Goal: Transaction & Acquisition: Obtain resource

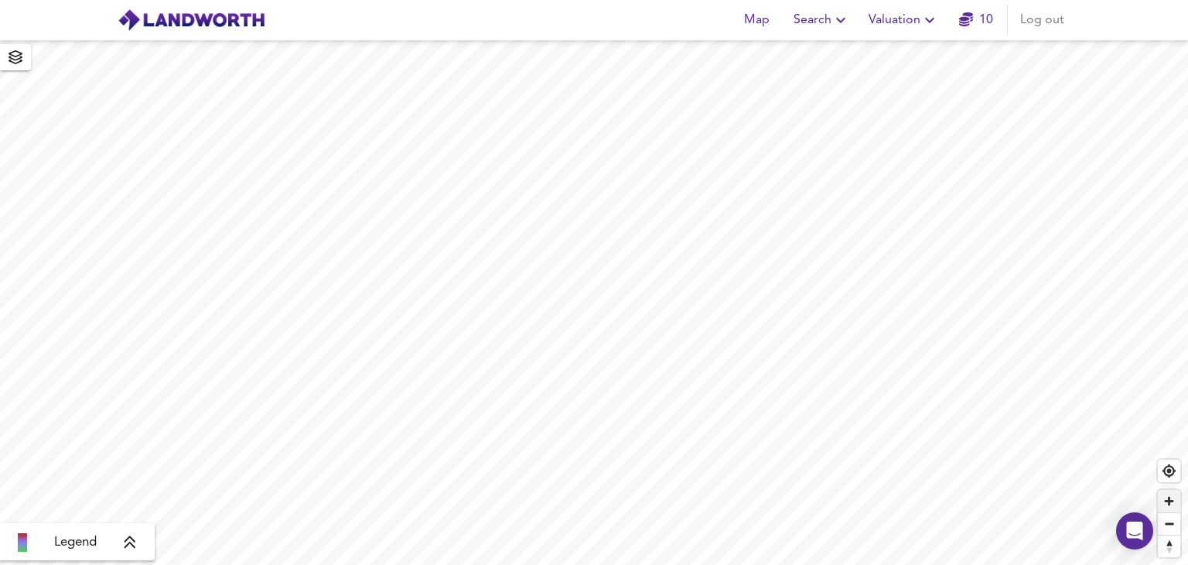
click at [1169, 503] on span "Zoom in" at bounding box center [1169, 501] width 22 height 22
click at [1165, 503] on span "Zoom in" at bounding box center [1169, 501] width 22 height 22
click at [1167, 505] on span "Zoom in" at bounding box center [1169, 501] width 22 height 22
click at [1162, 510] on span "Zoom in" at bounding box center [1169, 501] width 22 height 22
click at [1171, 502] on span "Zoom in" at bounding box center [1169, 501] width 22 height 22
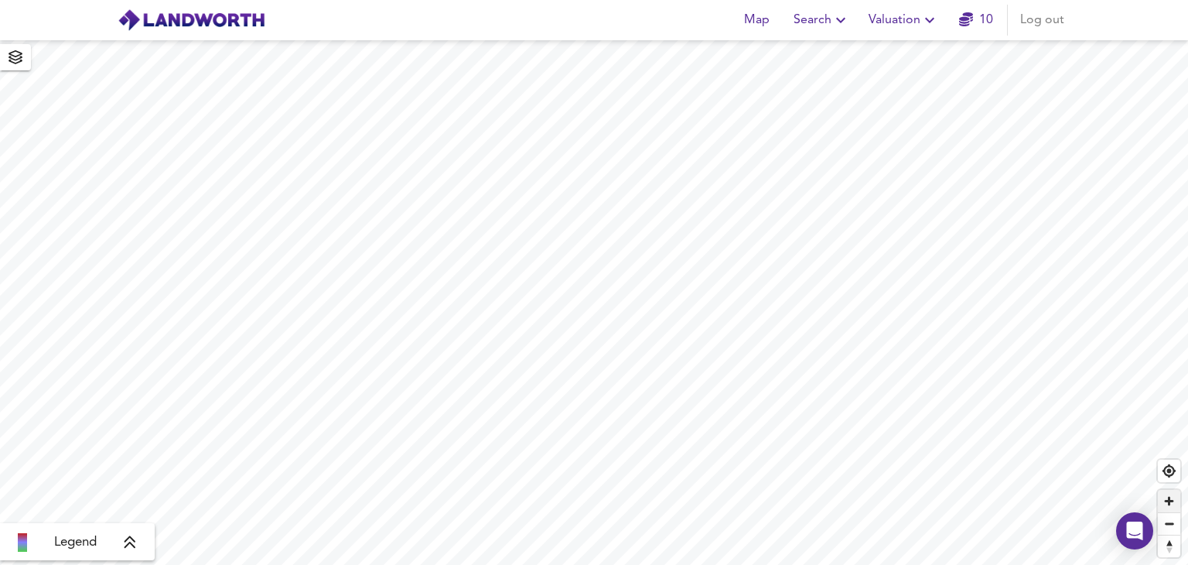
click at [1172, 508] on span "Zoom in" at bounding box center [1169, 501] width 22 height 22
click at [1166, 504] on span "Zoom in" at bounding box center [1169, 501] width 22 height 22
click at [1171, 524] on span "Zoom out" at bounding box center [1169, 524] width 22 height 22
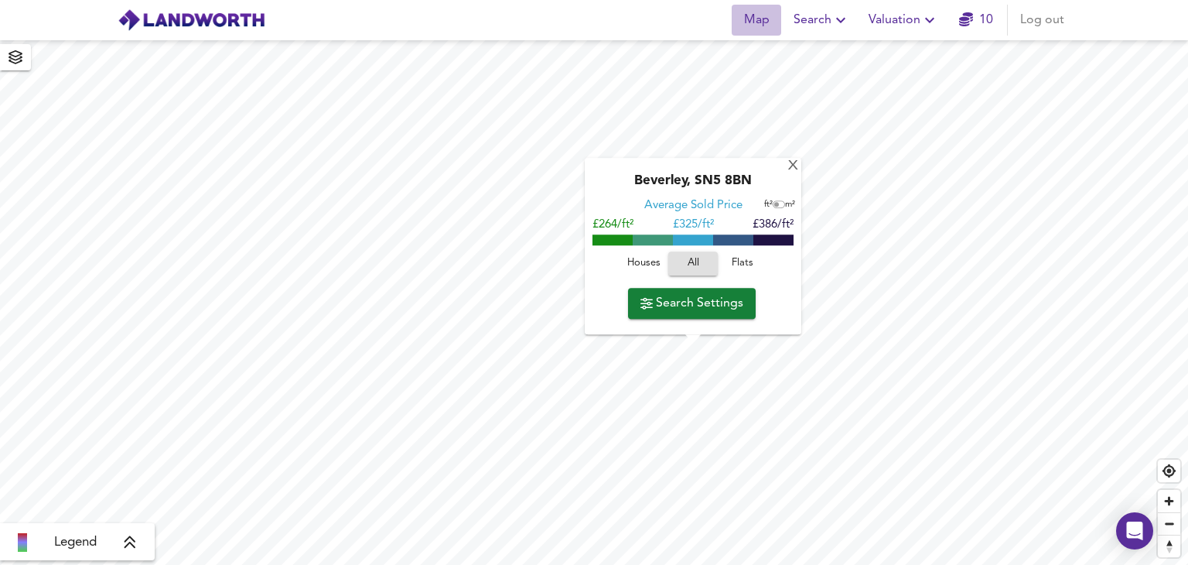
click at [762, 22] on span "Map" at bounding box center [756, 20] width 37 height 22
click at [821, 22] on span "Search" at bounding box center [822, 20] width 56 height 22
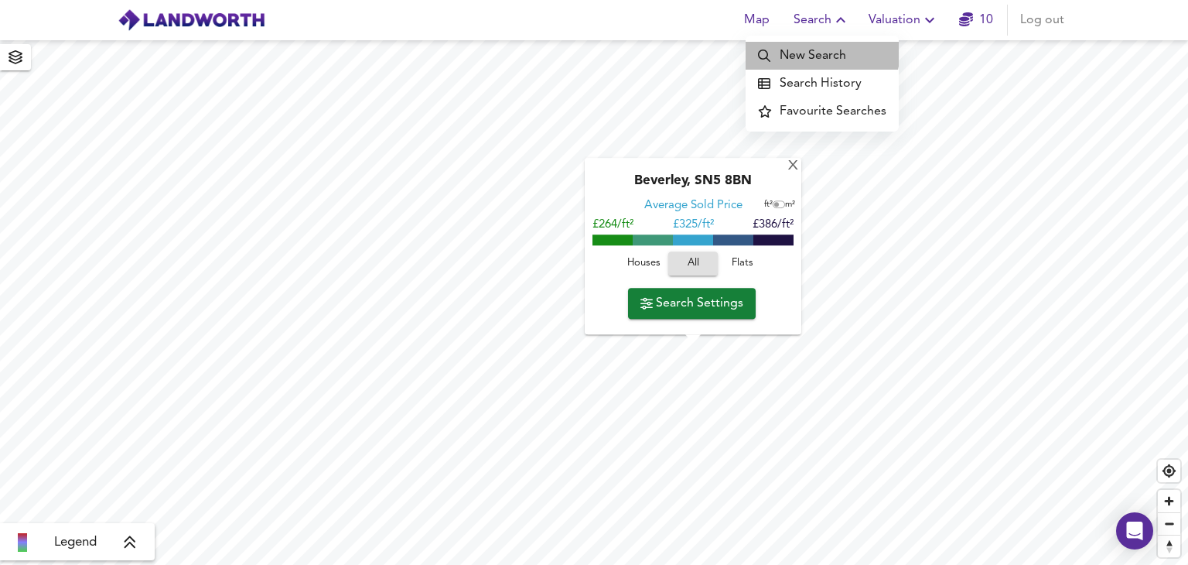
click at [812, 49] on li "New Search" at bounding box center [822, 56] width 153 height 28
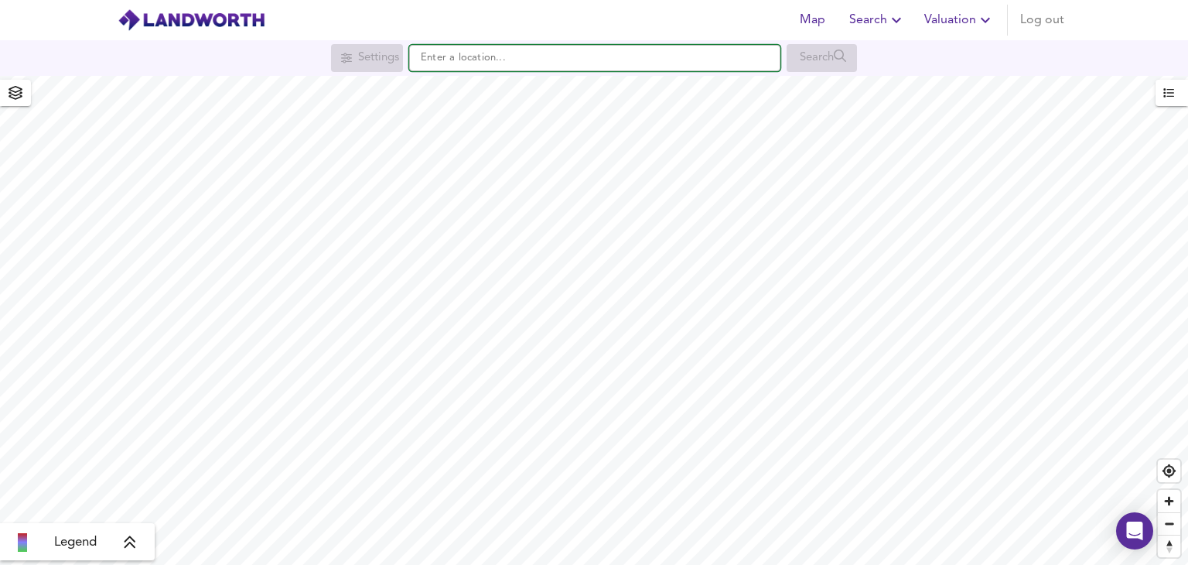
click at [499, 56] on input "text" at bounding box center [594, 58] width 371 height 26
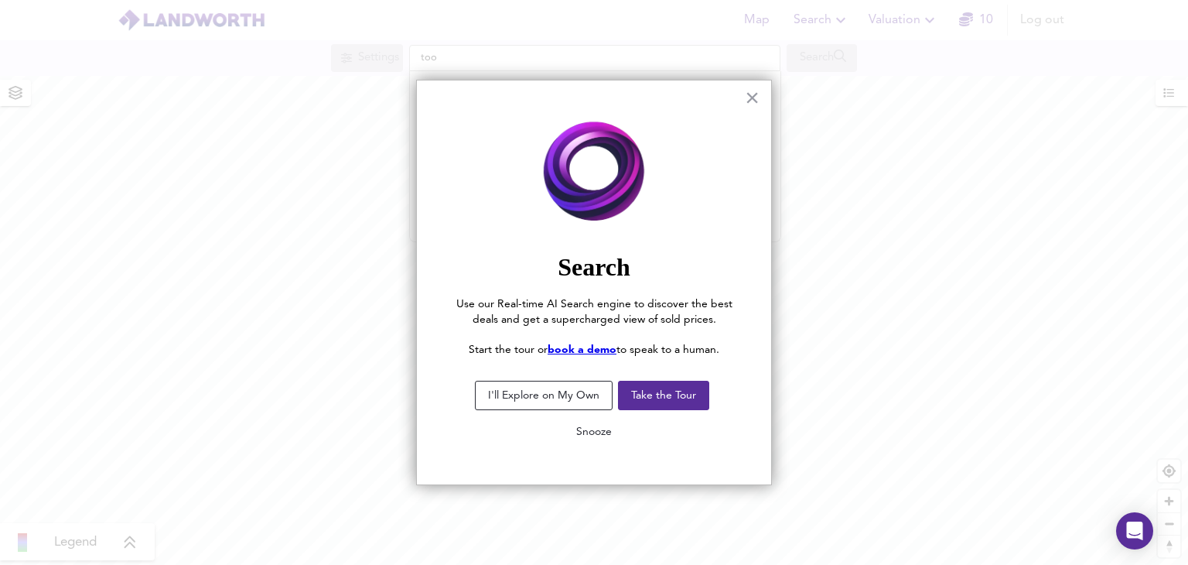
click at [598, 432] on button "Snooze" at bounding box center [594, 432] width 60 height 28
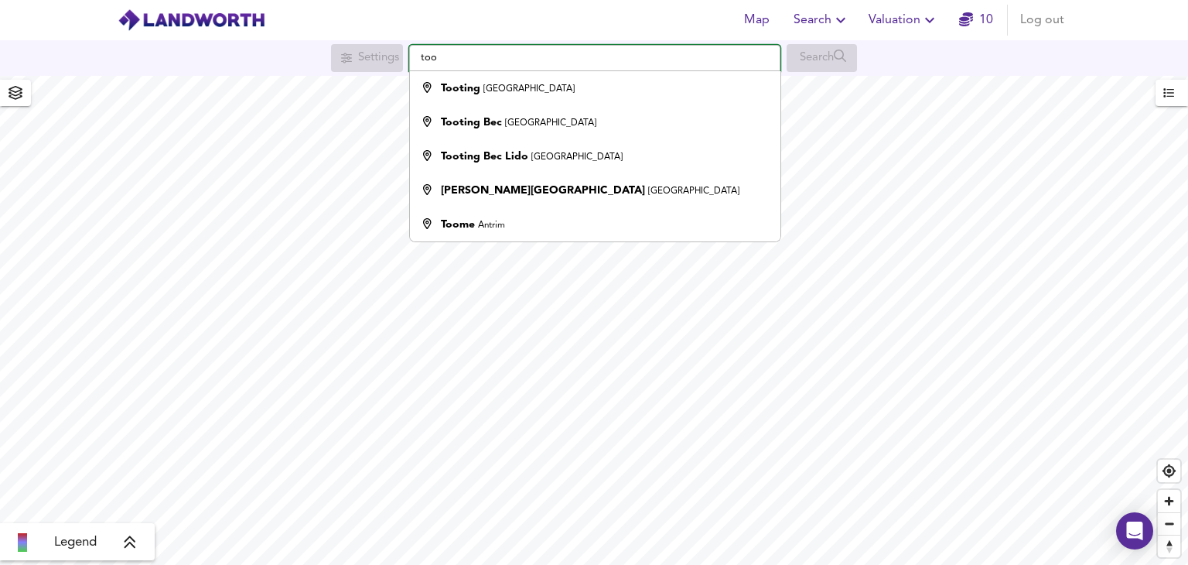
click at [517, 51] on input "too" at bounding box center [594, 58] width 371 height 26
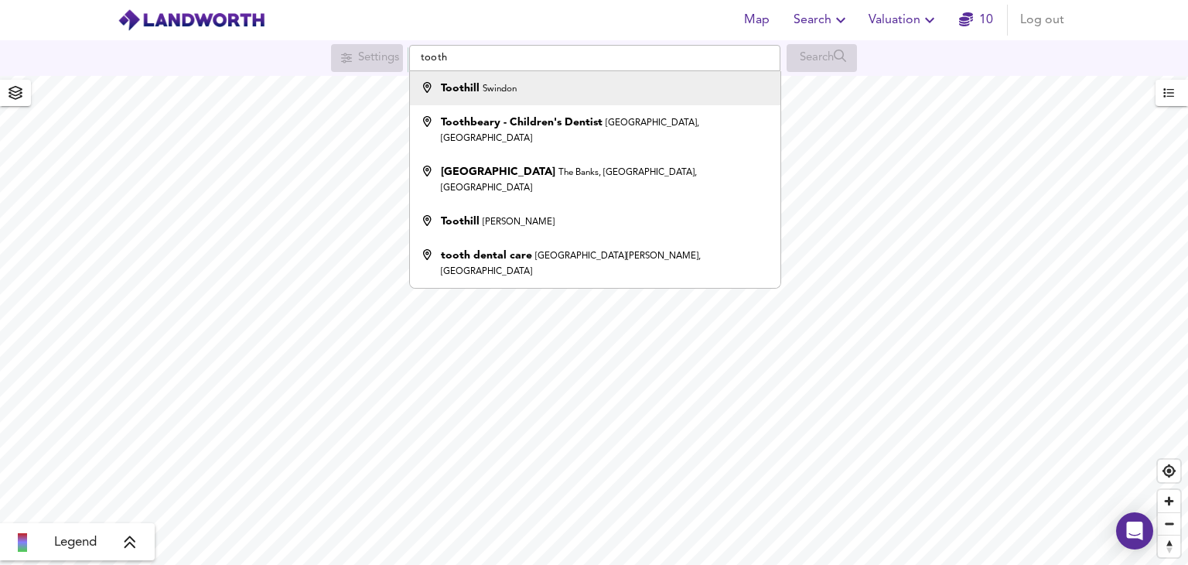
click at [522, 100] on li "Toothill Swindon" at bounding box center [595, 88] width 370 height 34
type input "Toothill, Swindon"
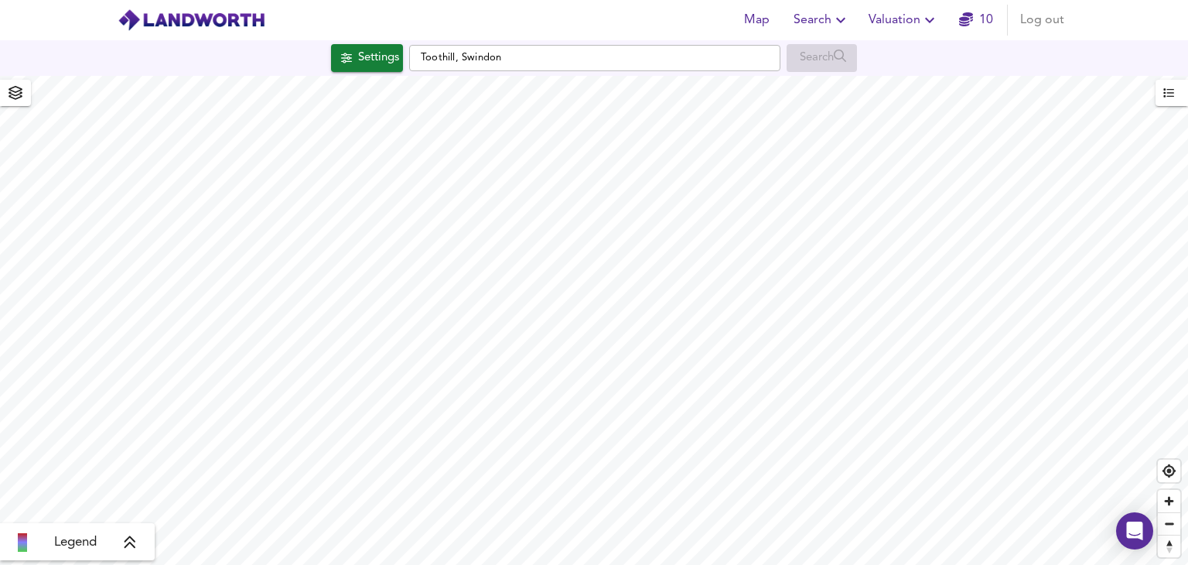
checkbox input "false"
checkbox input "true"
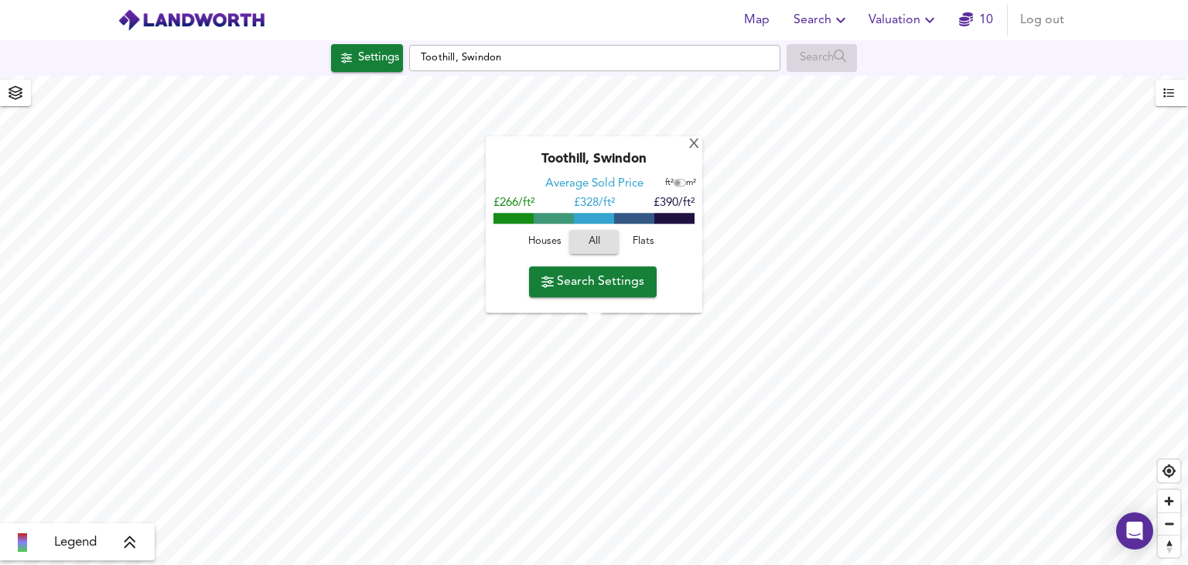
click at [680, 184] on input "checkbox" at bounding box center [677, 183] width 23 height 8
checkbox input "true"
click at [693, 22] on div "Map Search Valuation 10 Log out" at bounding box center [594, 20] width 990 height 39
click at [384, 65] on div "Settings" at bounding box center [378, 58] width 41 height 20
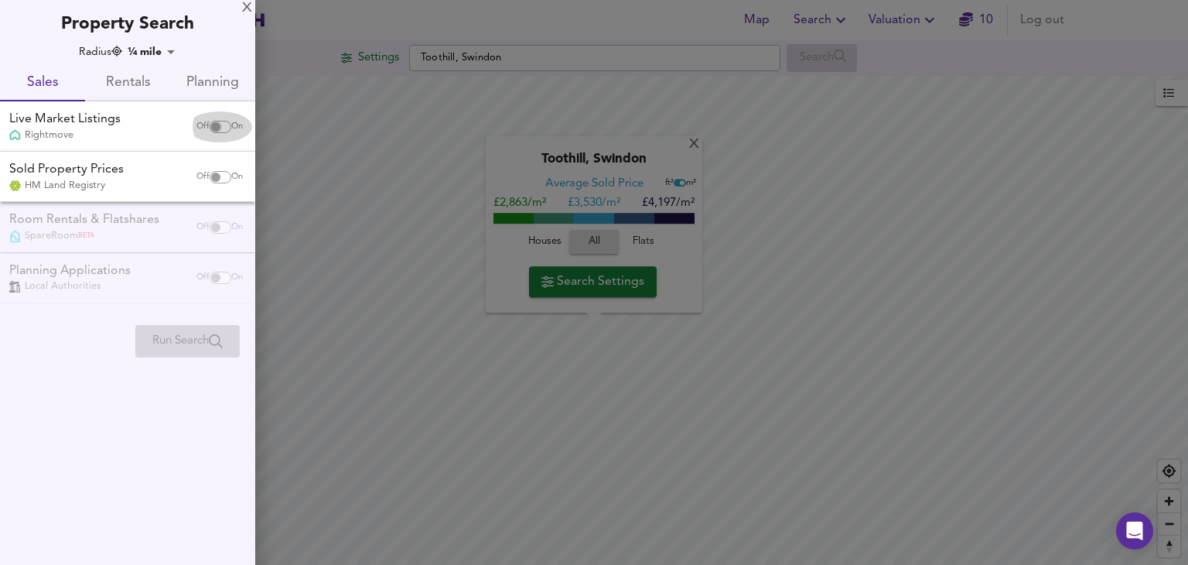
click at [222, 128] on input "checkbox" at bounding box center [215, 127] width 37 height 12
checkbox input "true"
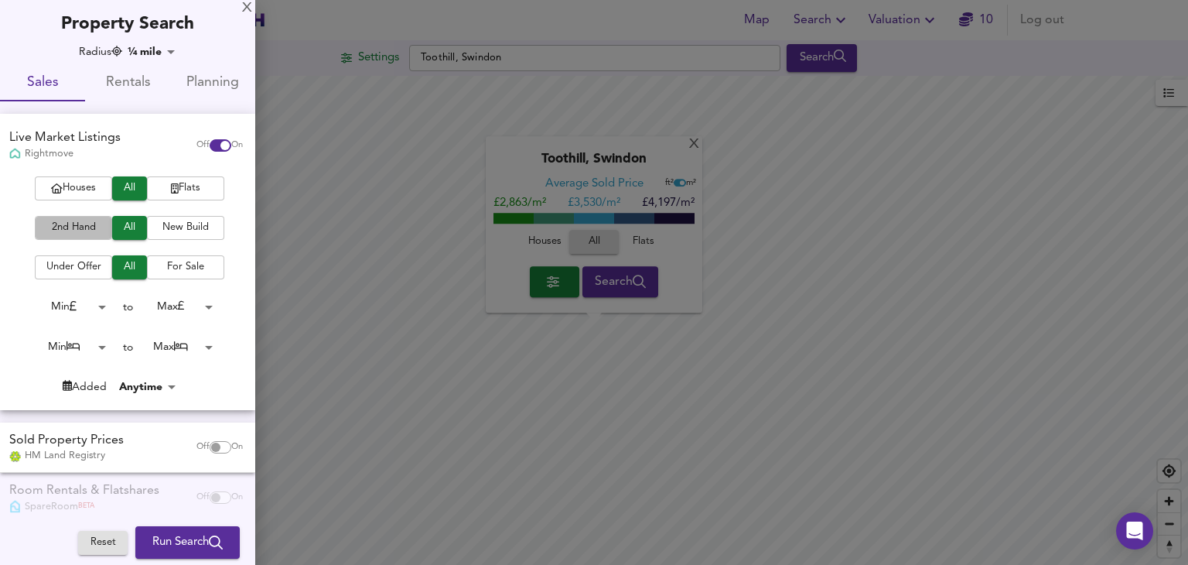
click at [80, 220] on span "2nd Hand" at bounding box center [74, 228] width 62 height 18
click at [94, 266] on span "Under Offer" at bounding box center [74, 267] width 62 height 18
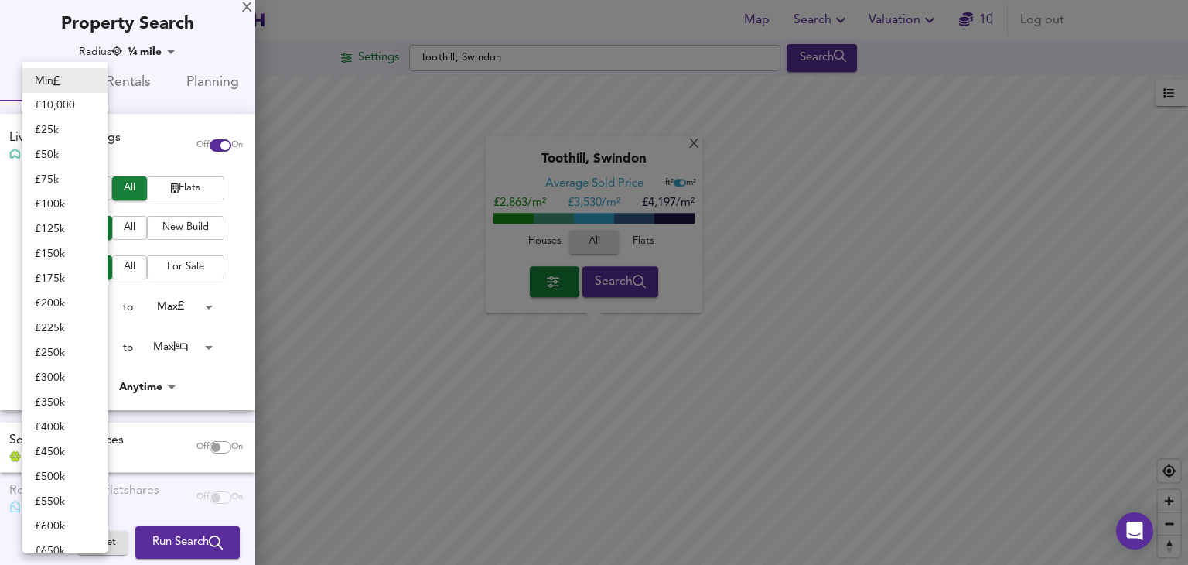
click at [101, 307] on body "Map Search Valuation 10 Log out Settings Toothill, Swindon Search X Toothill, S…" at bounding box center [594, 282] width 1188 height 565
click at [206, 309] on div at bounding box center [594, 282] width 1188 height 565
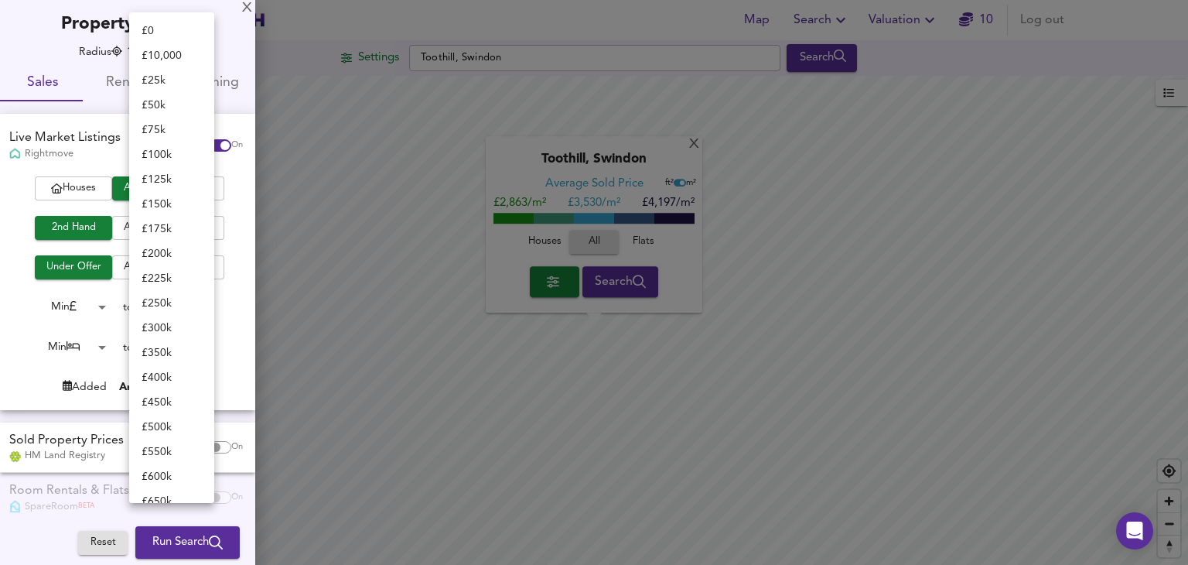
scroll to position [587, 0]
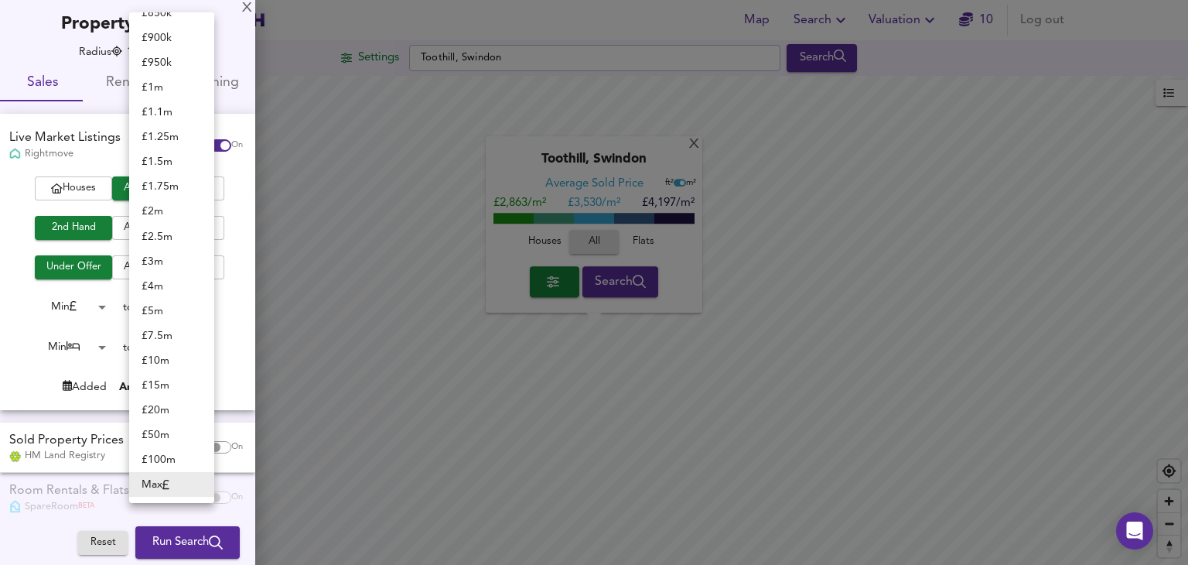
click at [188, 307] on body "Map Search Valuation 10 Log out Settings Toothill, Swindon Search X Toothill, S…" at bounding box center [594, 282] width 1188 height 565
click at [167, 123] on li "£ 100k" at bounding box center [171, 116] width 85 height 25
type input "100000"
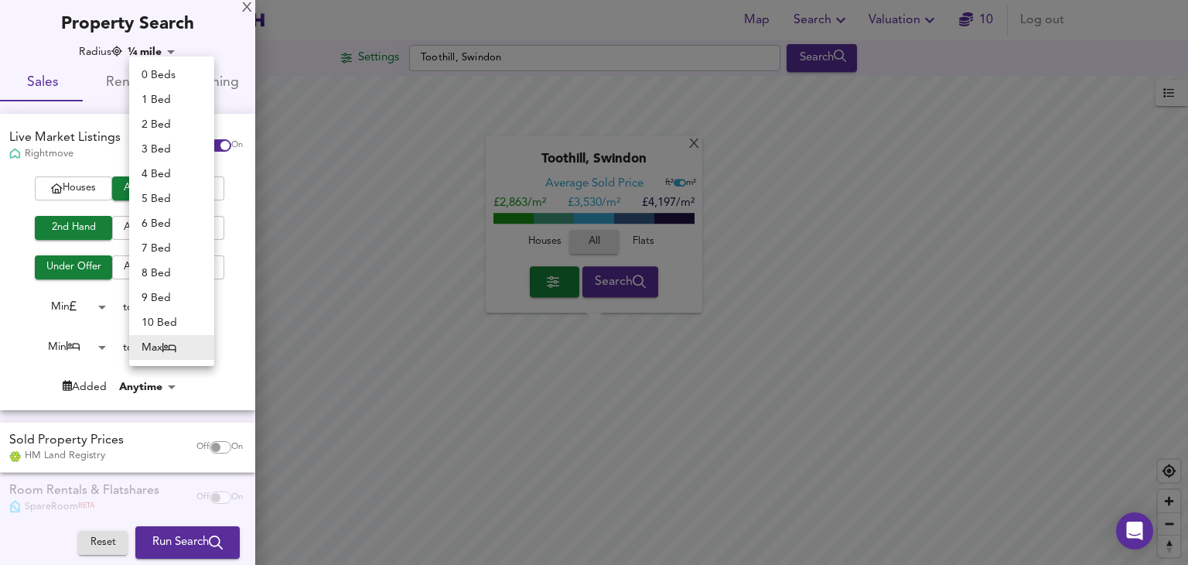
click at [191, 347] on body "Map Search Valuation 10 Log out Settings Toothill, Swindon Search X Toothill, S…" at bounding box center [594, 282] width 1188 height 565
click at [160, 102] on li "1 Bed" at bounding box center [171, 99] width 85 height 25
type input "1"
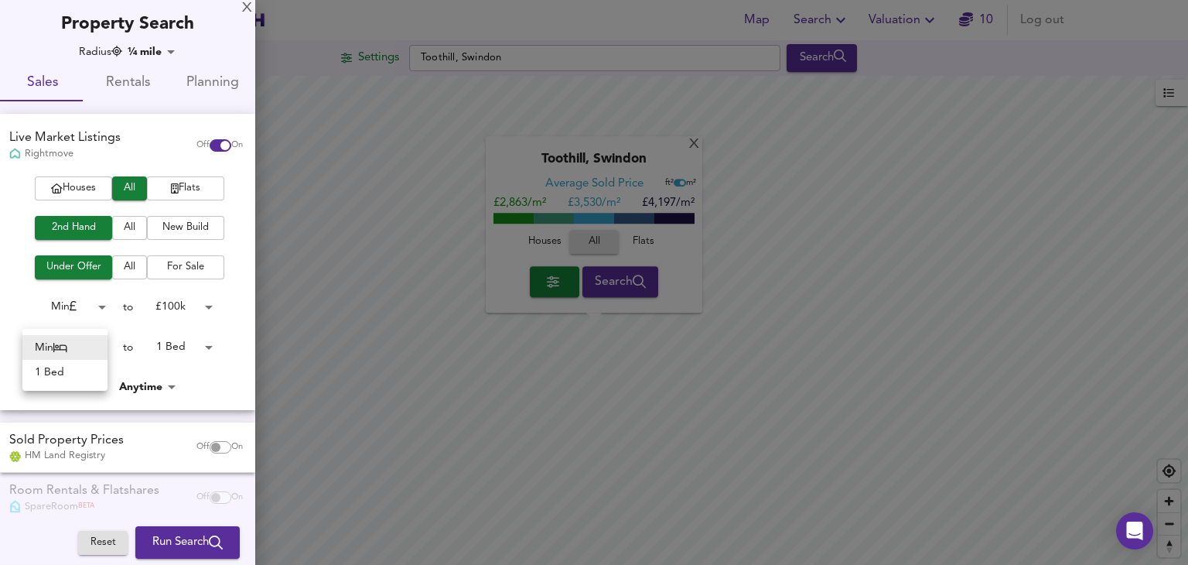
click at [93, 347] on body "Map Search Valuation 10 Log out Settings Toothill, Swindon Search X Toothill, S…" at bounding box center [594, 282] width 1188 height 565
click at [79, 377] on li "1 Bed" at bounding box center [64, 372] width 85 height 25
type input "1"
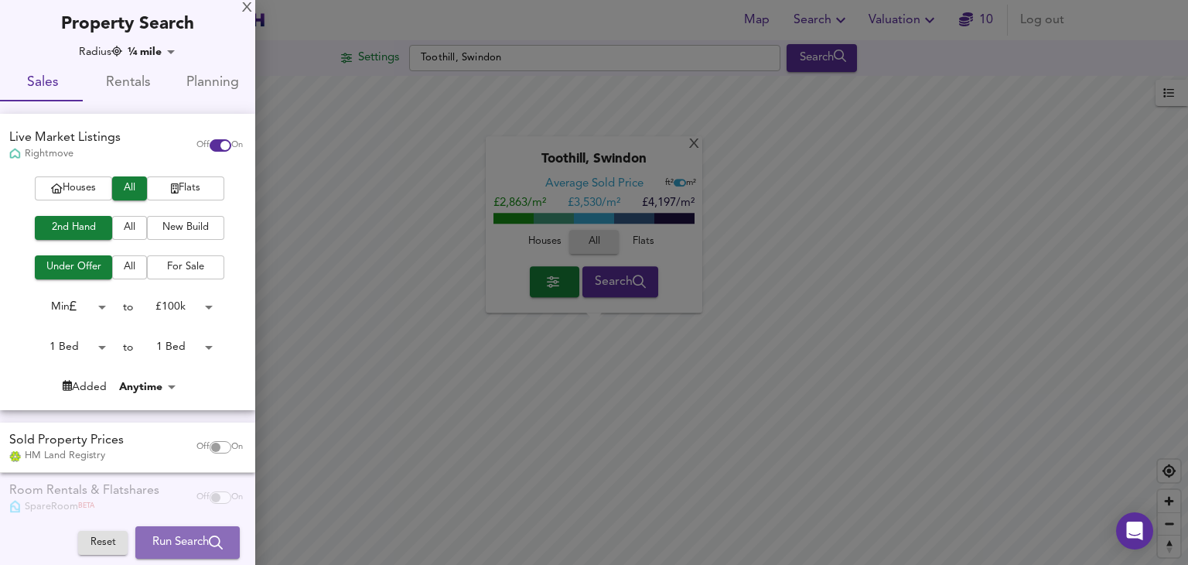
click at [172, 543] on span "Run Search" at bounding box center [187, 542] width 70 height 20
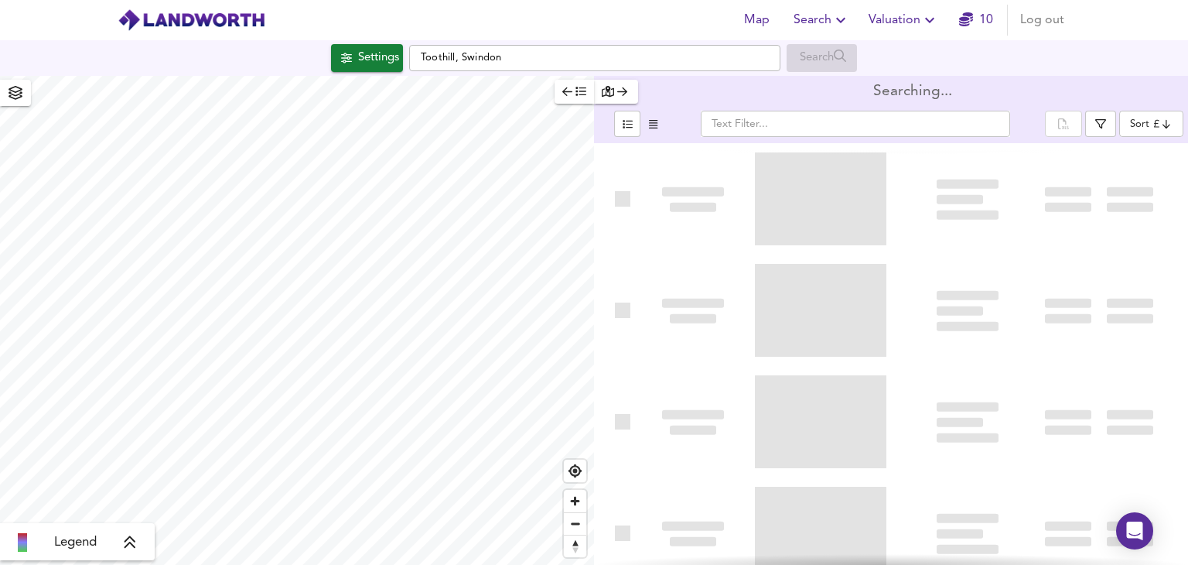
type input "bestdeal"
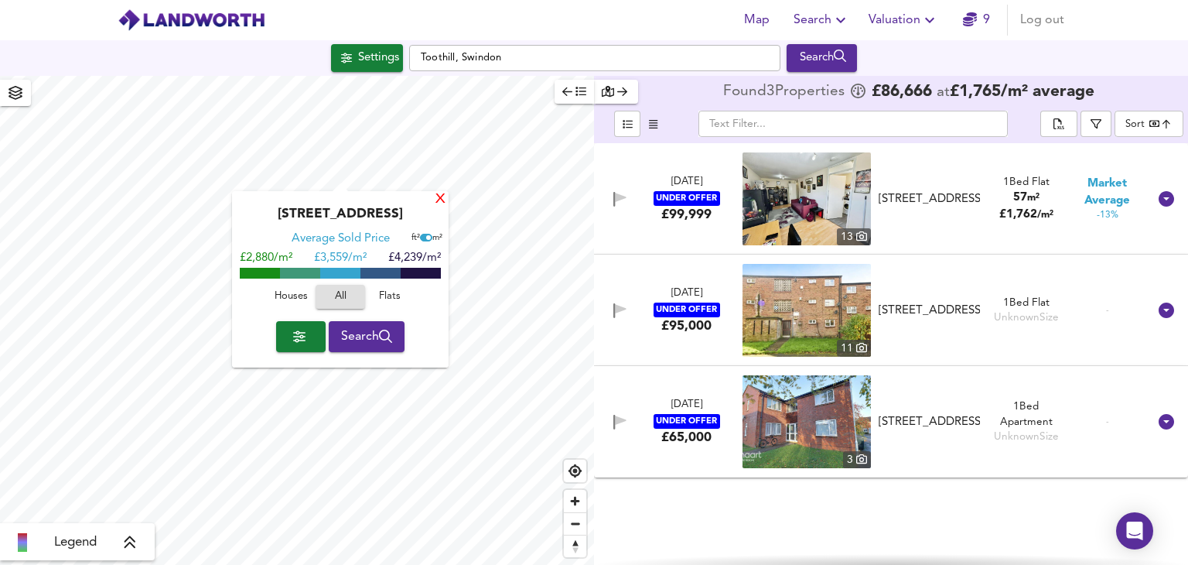
click at [439, 199] on div "X" at bounding box center [440, 200] width 13 height 15
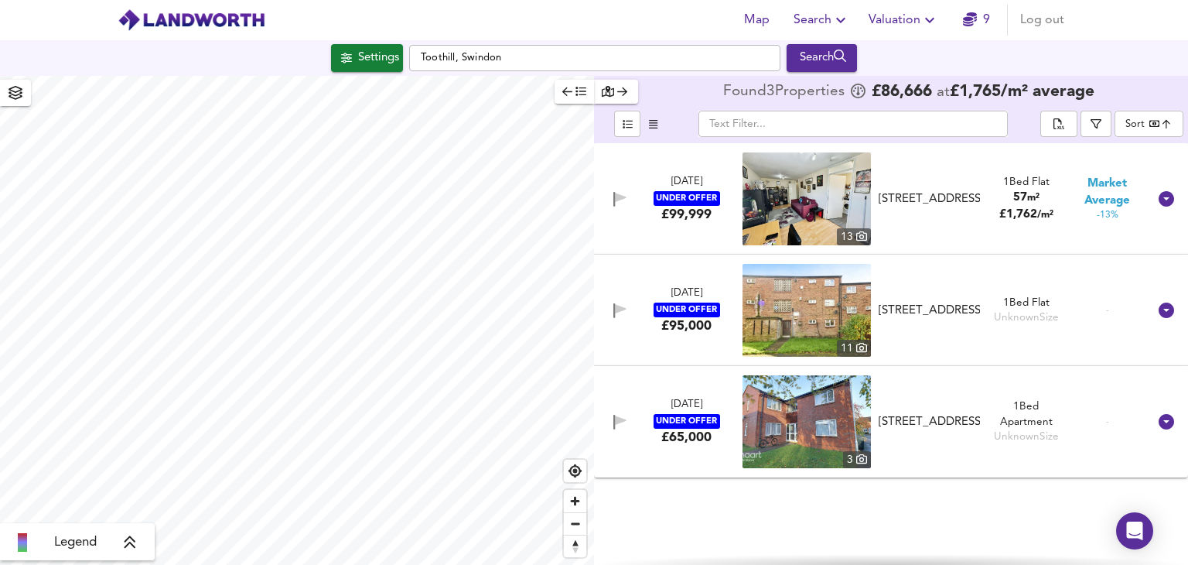
type input "704"
click at [811, 64] on div "Search" at bounding box center [821, 58] width 63 height 20
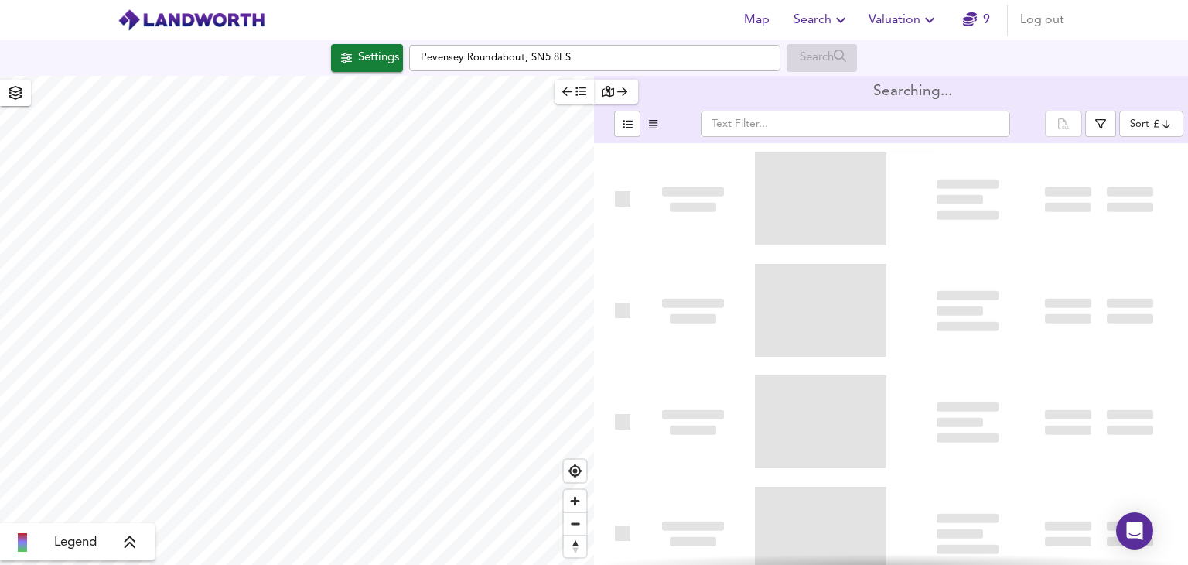
type input "bestdeal"
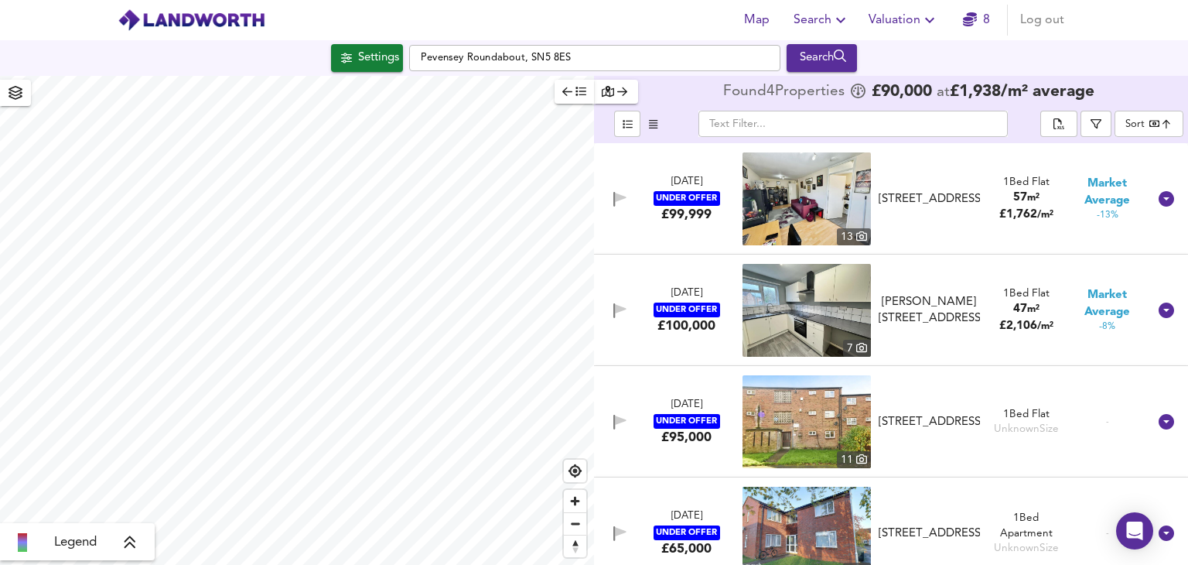
scroll to position [25, 0]
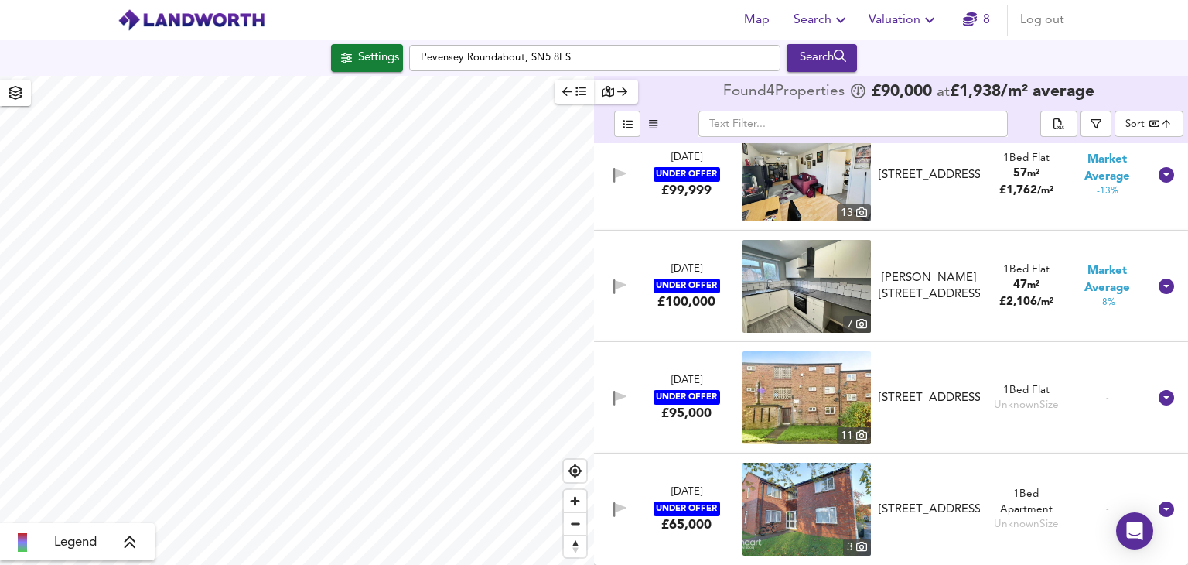
click at [724, 270] on div "17 May 2025 UNDER OFFER £100,000" at bounding box center [687, 286] width 108 height 48
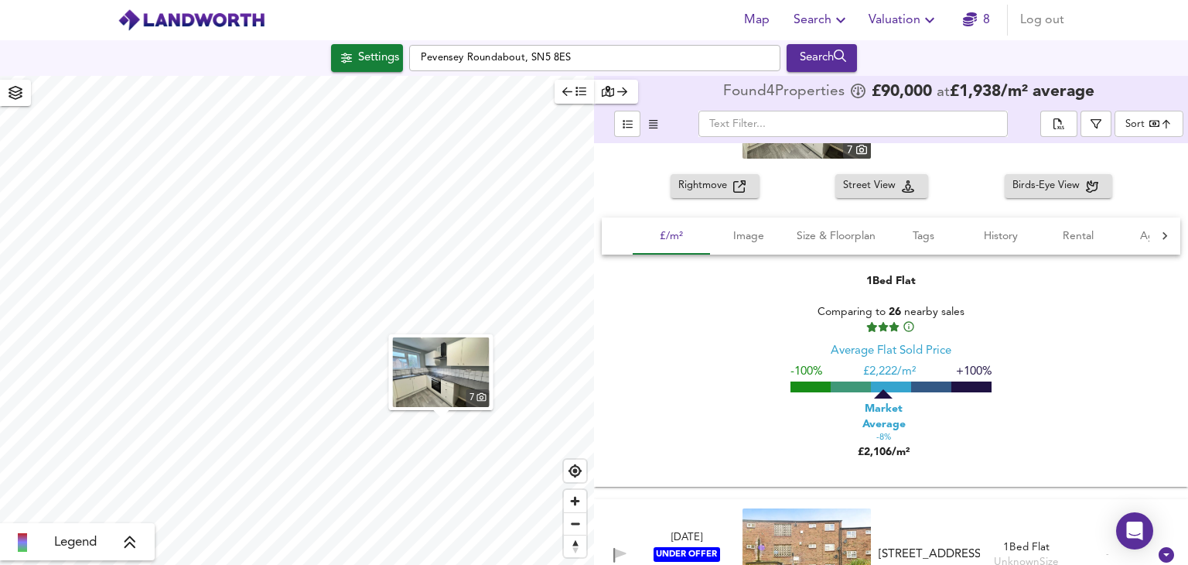
scroll to position [99, 0]
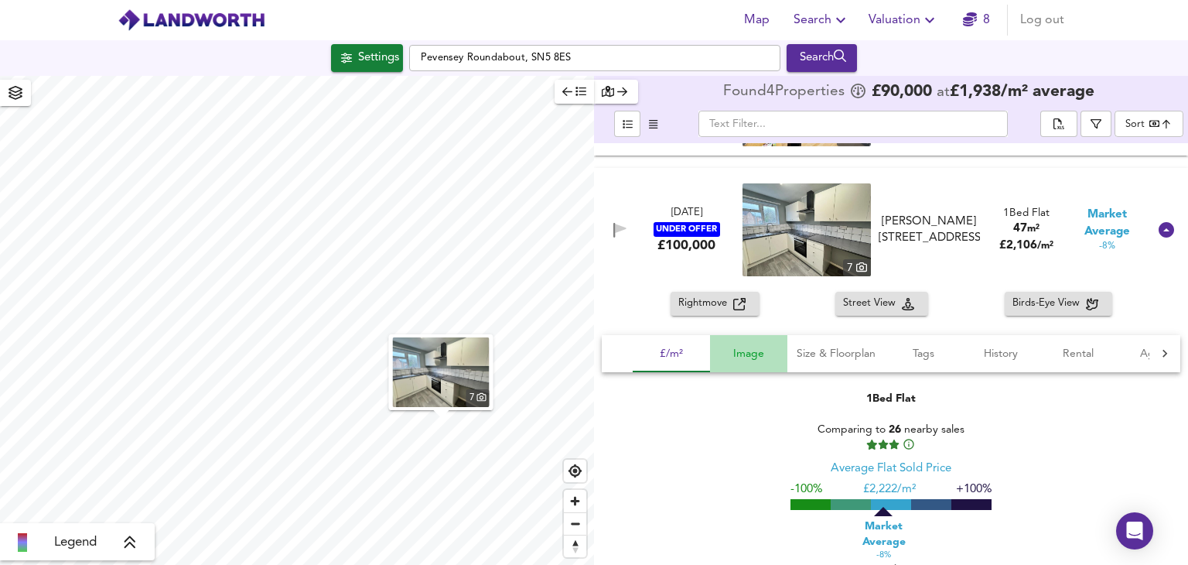
click at [760, 342] on button "Image" at bounding box center [748, 353] width 77 height 37
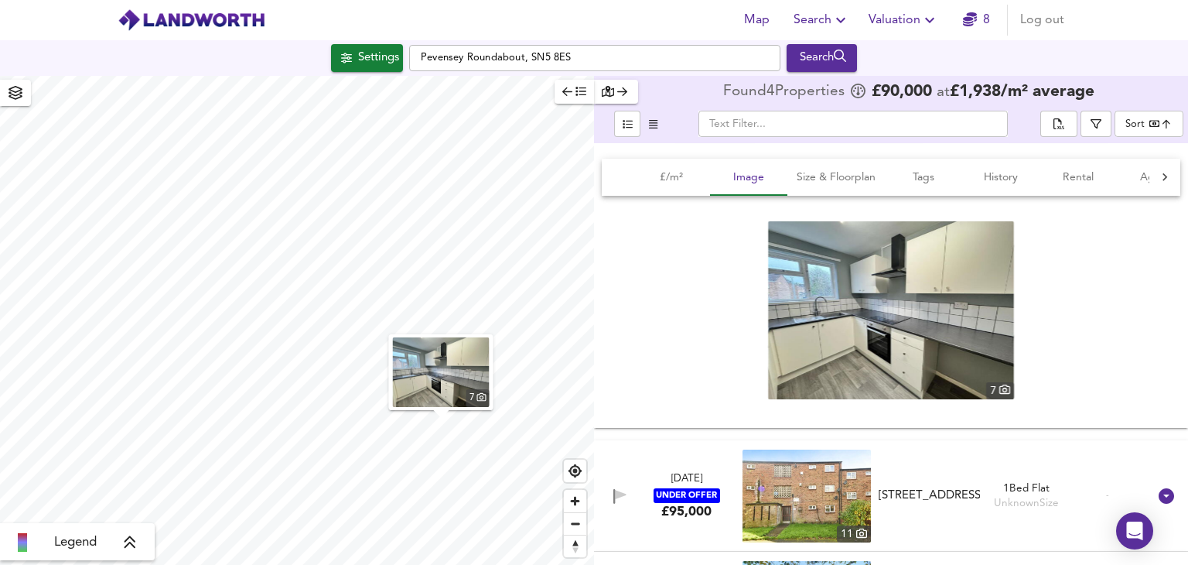
scroll to position [288, 0]
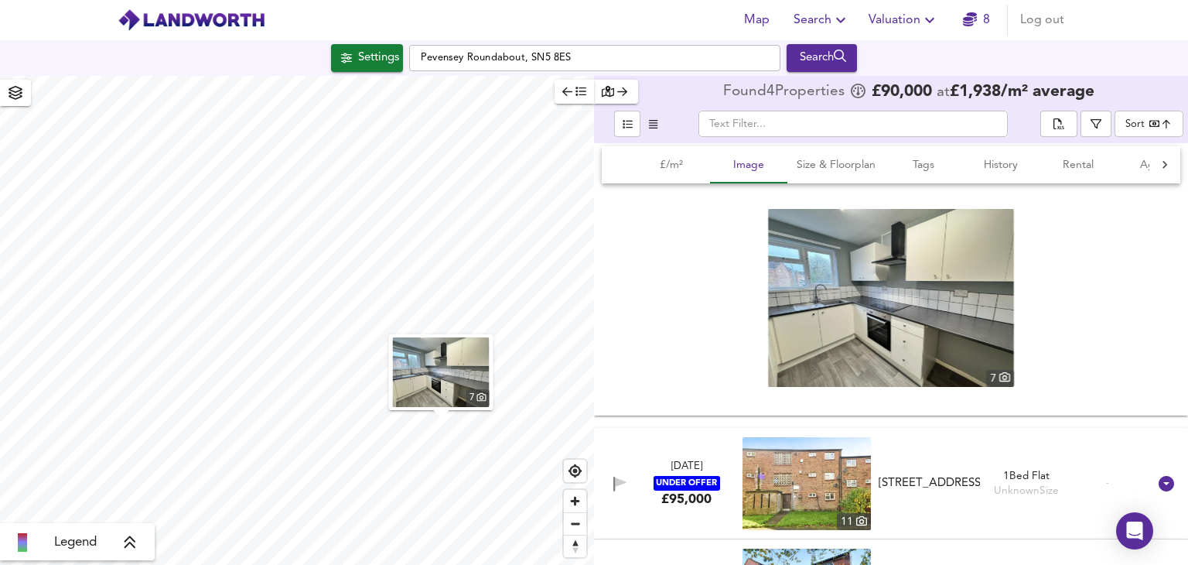
click at [1005, 285] on img at bounding box center [891, 298] width 246 height 178
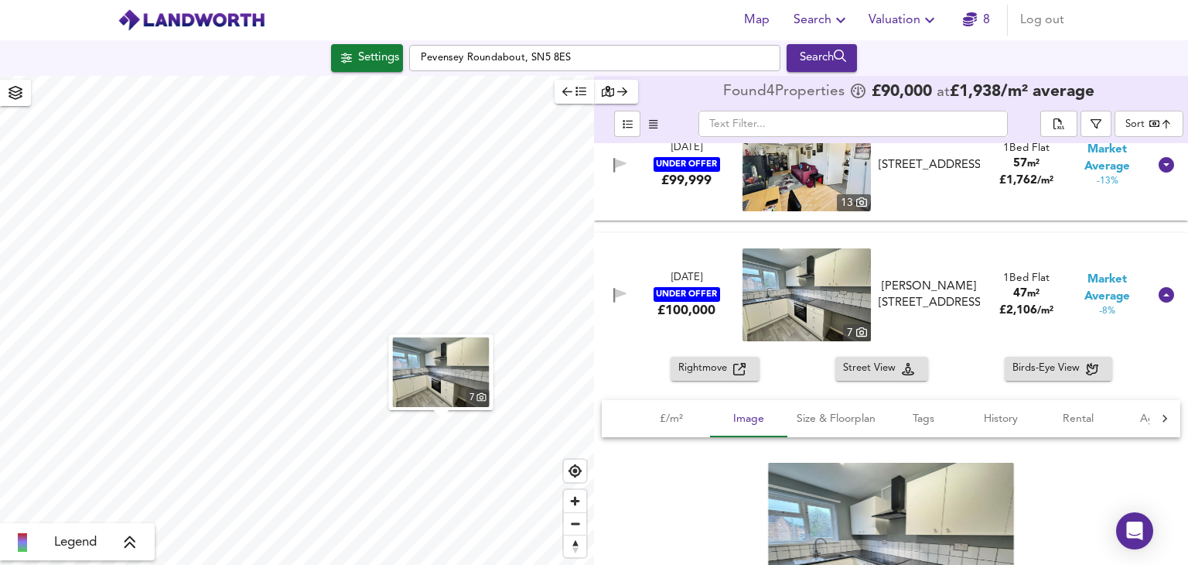
scroll to position [33, 0]
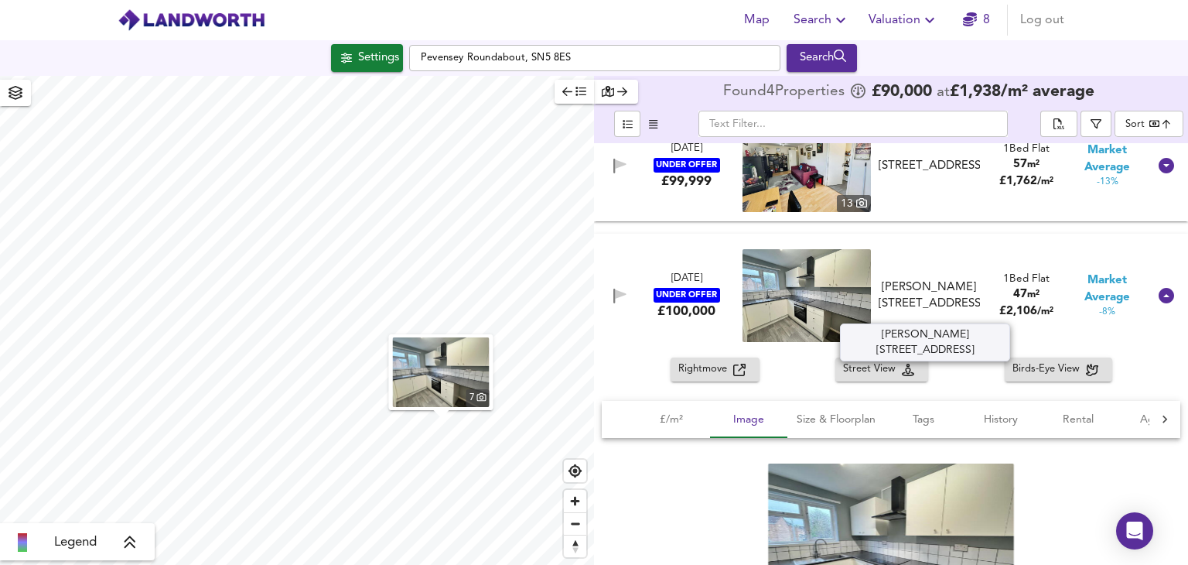
drag, startPoint x: 902, startPoint y: 313, endPoint x: 950, endPoint y: 310, distance: 48.8
click at [950, 310] on div "Beaulieu Close, Toothill, Swindon, SN5 8AQ" at bounding box center [929, 295] width 101 height 33
copy div "SN5 8AQ"
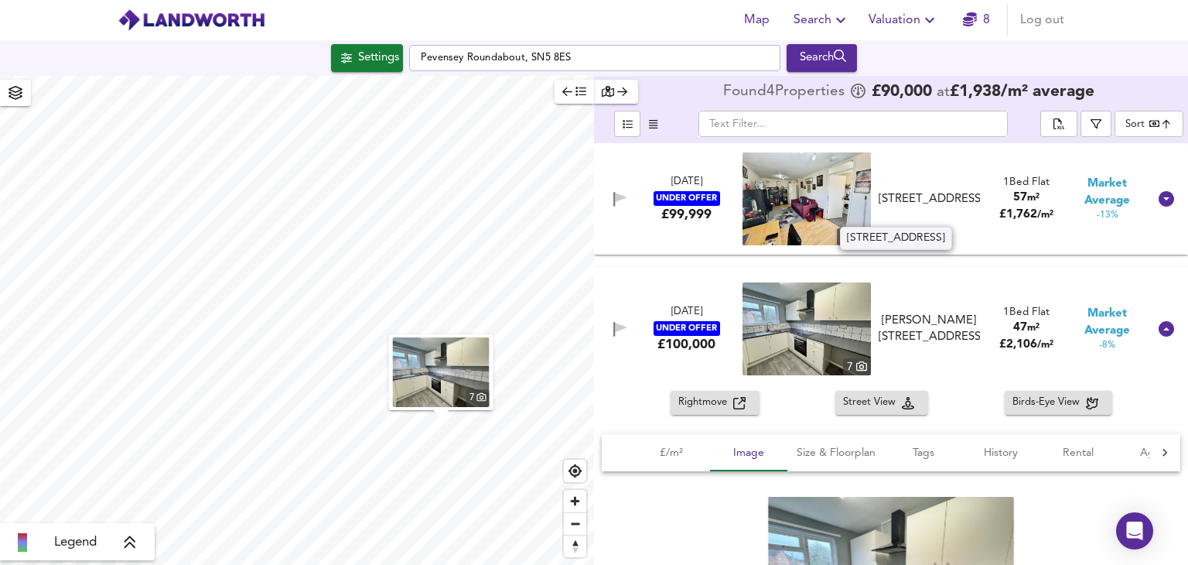
drag, startPoint x: 904, startPoint y: 211, endPoint x: 947, endPoint y: 214, distance: 42.6
click at [947, 207] on div "Affleck Close, Toothill, Swindon, SN5 8DF" at bounding box center [929, 199] width 101 height 16
copy div "SN5 8DF"
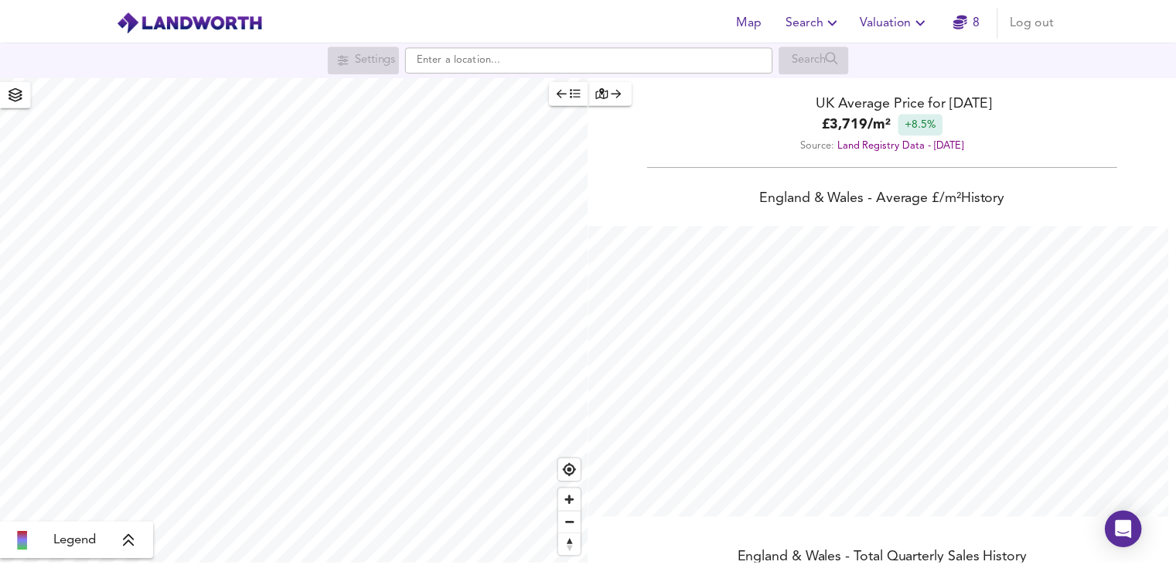
scroll to position [564, 1188]
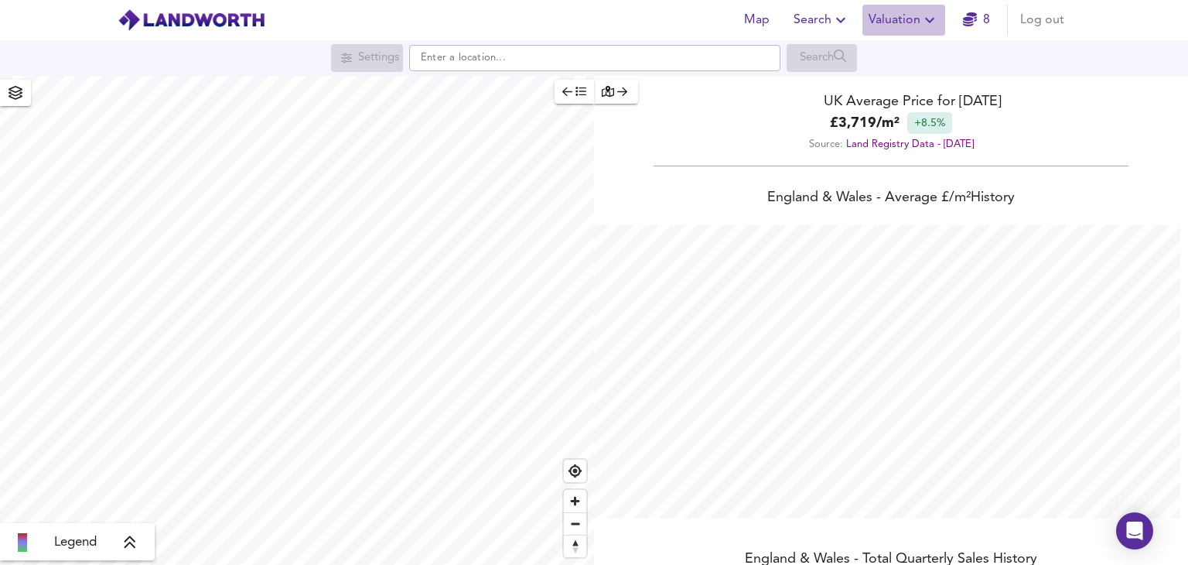
click at [916, 19] on span "Valuation" at bounding box center [904, 20] width 70 height 22
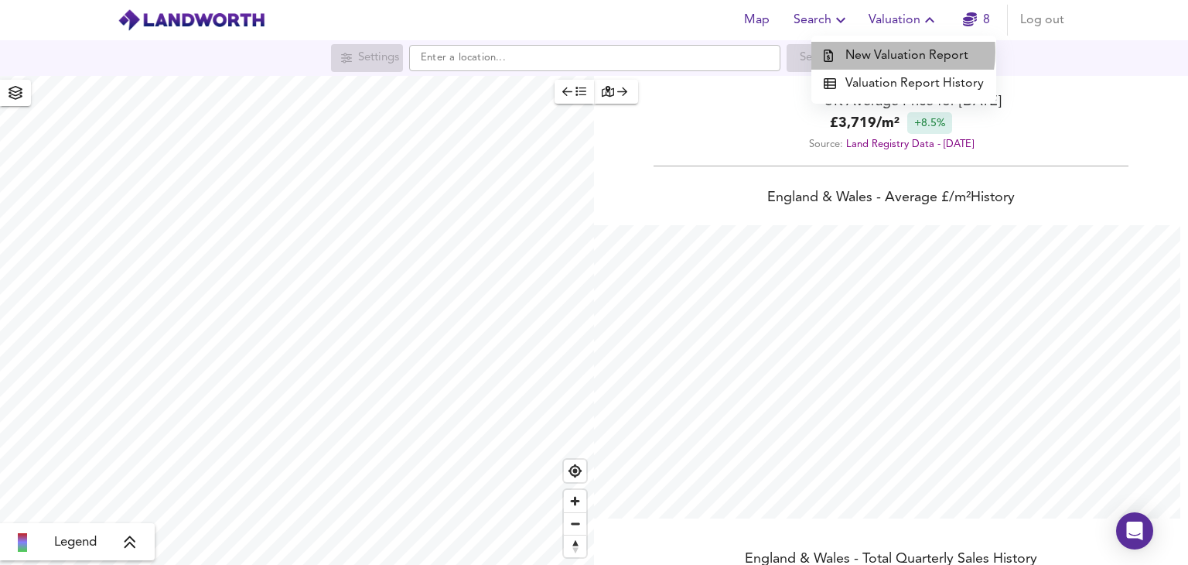
click at [889, 52] on li "New Valuation Report" at bounding box center [903, 56] width 185 height 28
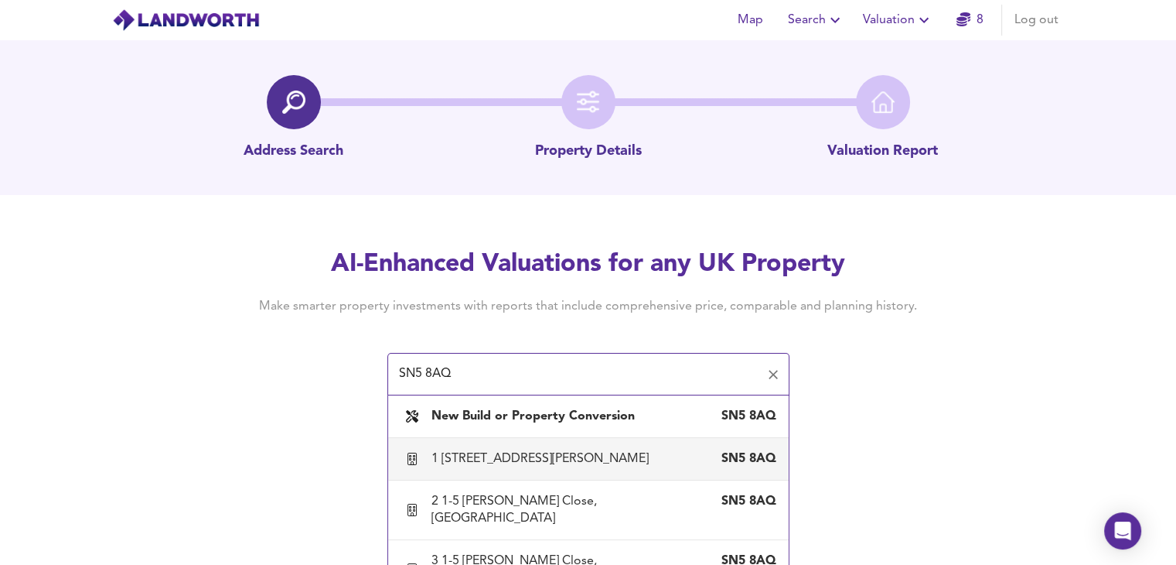
click at [613, 459] on div "1 1-5 Beaulieu Close, Swindon SN5 8AQ" at bounding box center [604, 458] width 345 height 17
type input "1 1-5 Beaulieu Close, Swindon"
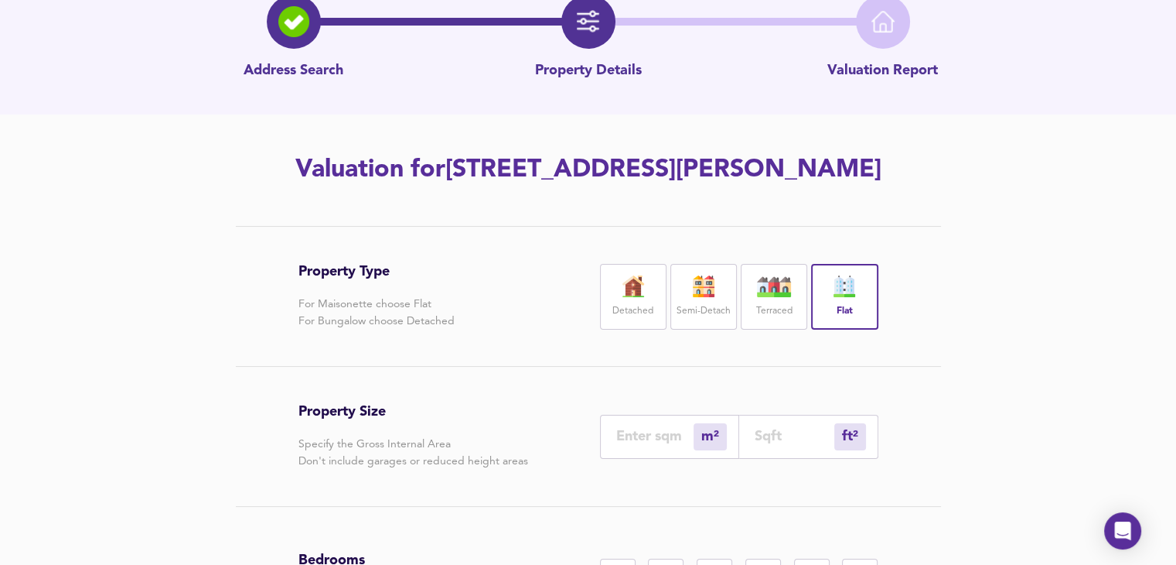
scroll to position [197, 0]
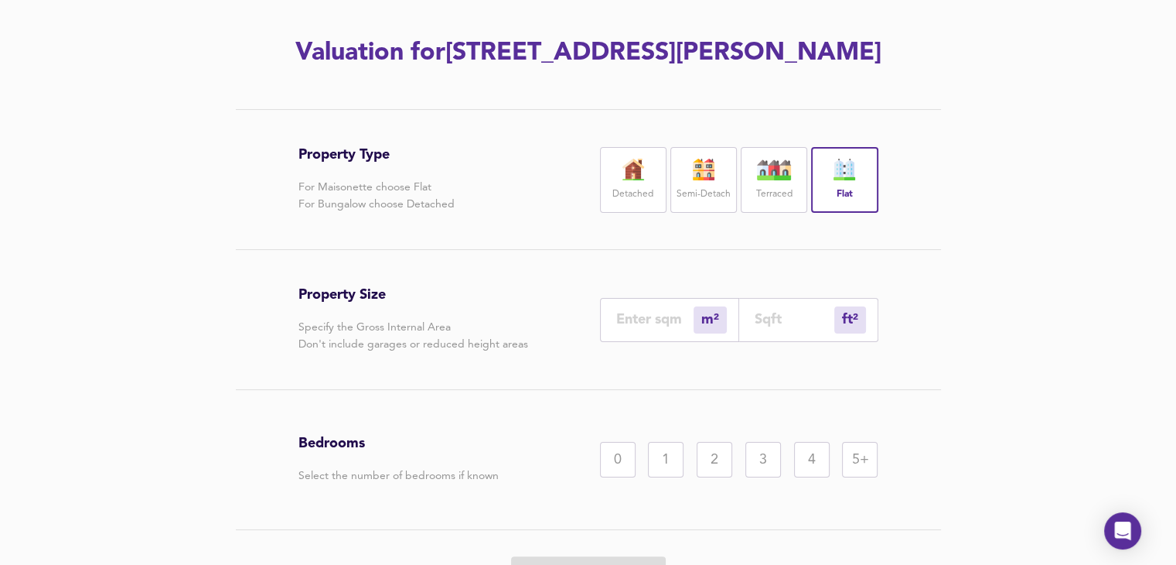
click at [718, 464] on div "2" at bounding box center [715, 460] width 36 height 36
click at [653, 323] on input "number" at bounding box center [654, 319] width 77 height 16
type input "4"
type input "43"
type input "47"
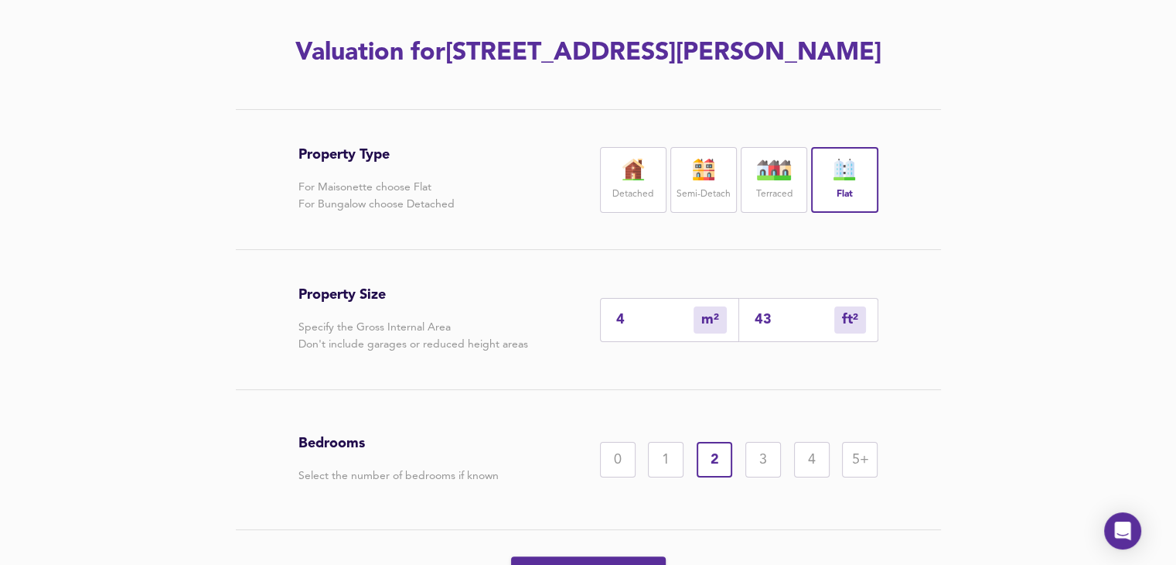
type input "506"
type input "47"
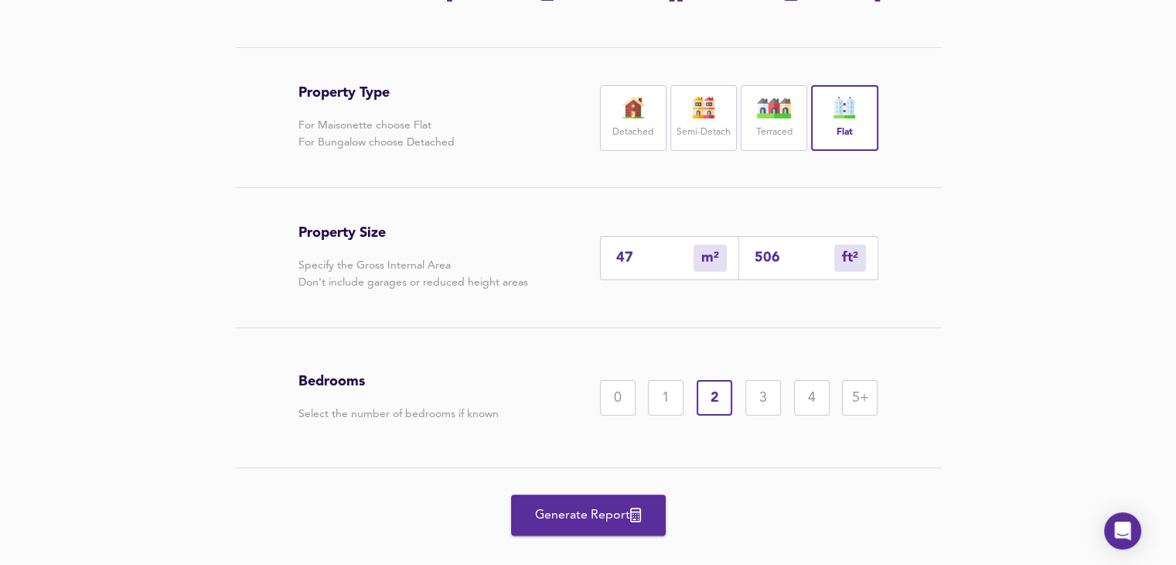
scroll to position [287, 0]
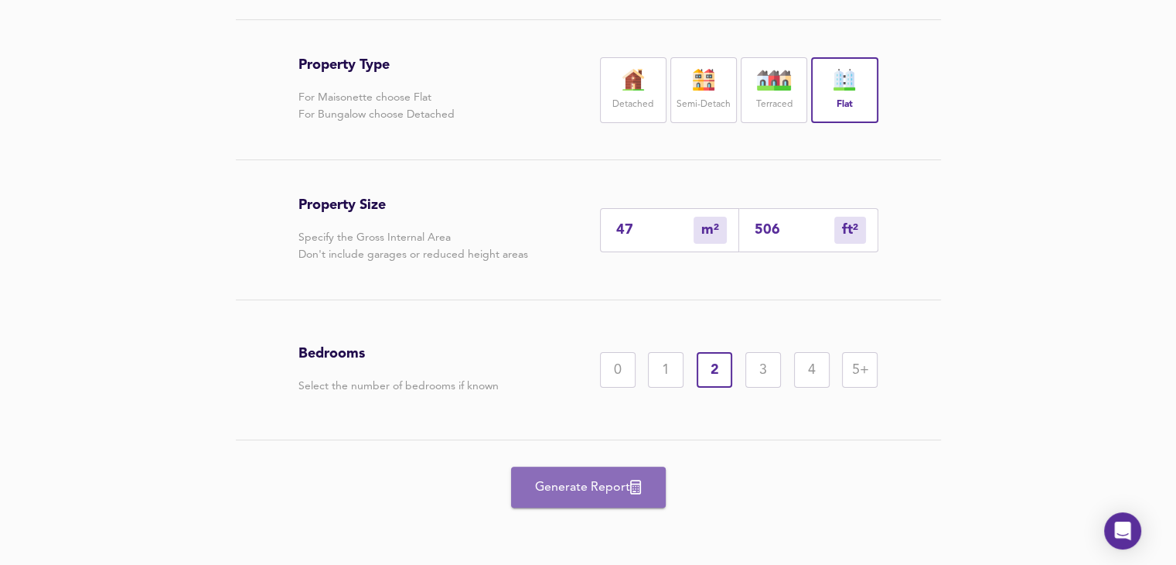
click at [611, 476] on span "Generate Report" at bounding box center [589, 487] width 124 height 22
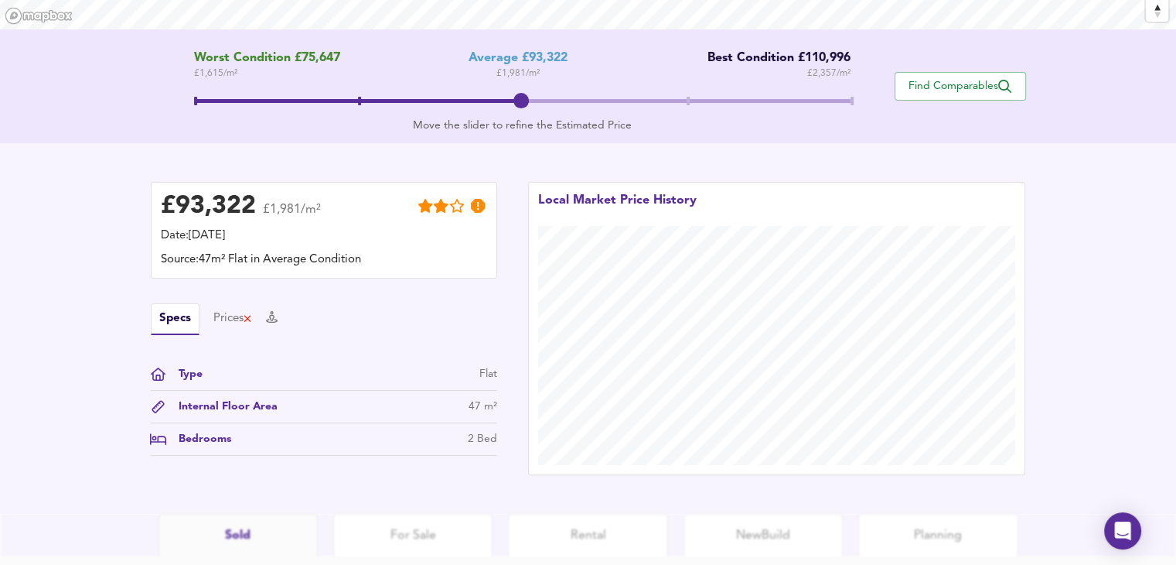
scroll to position [389, 0]
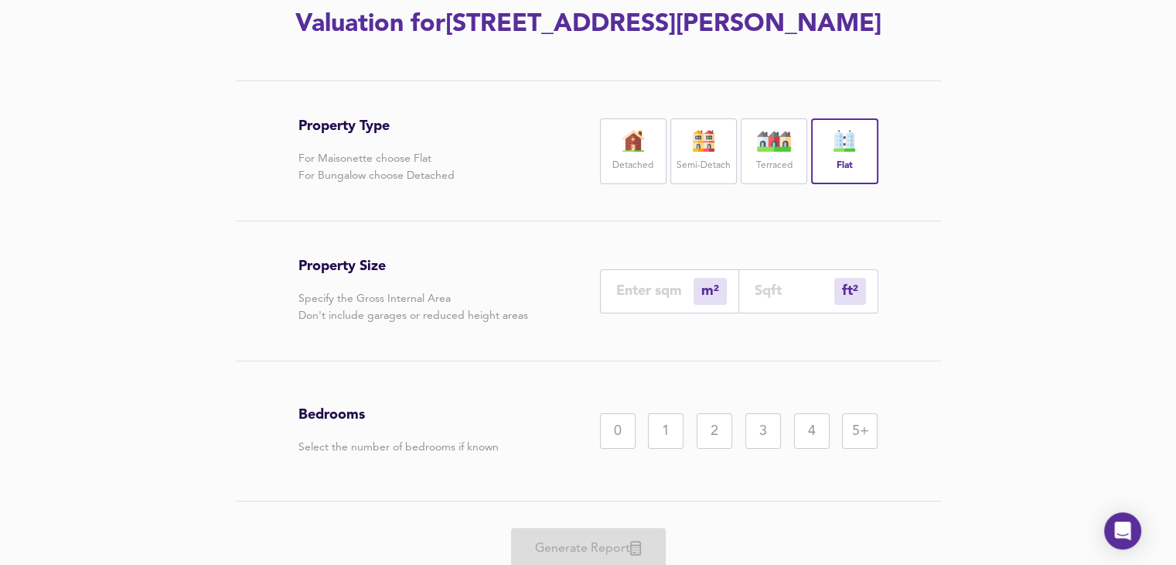
scroll to position [226, 0]
click at [658, 289] on input "number" at bounding box center [654, 290] width 77 height 16
type input "5"
type input "54"
type input "57"
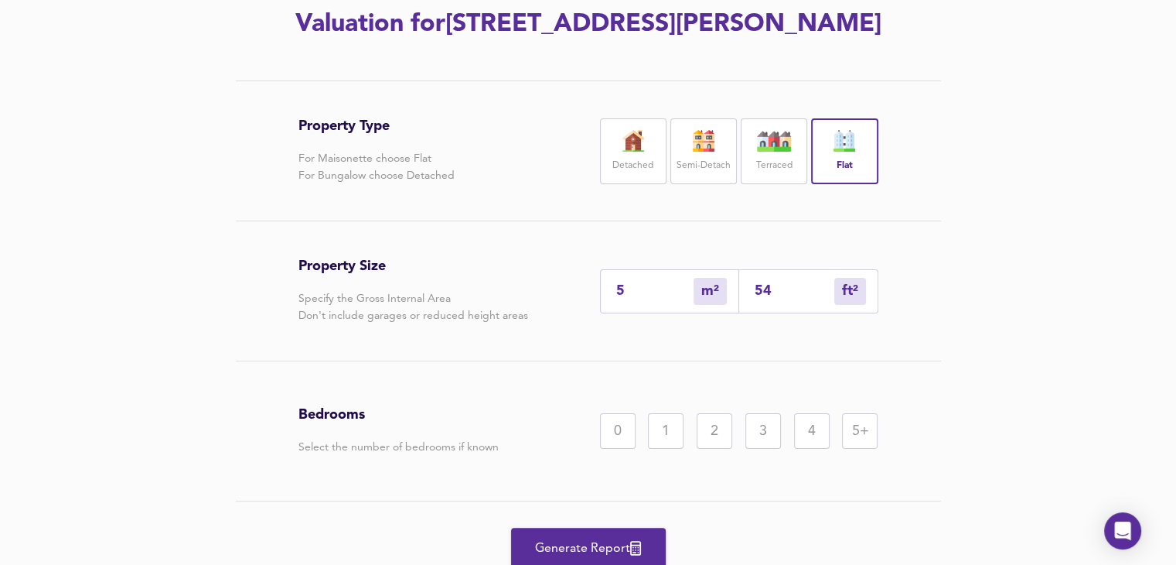
type input "614"
type input "57"
click at [704, 432] on div "2" at bounding box center [715, 431] width 36 height 36
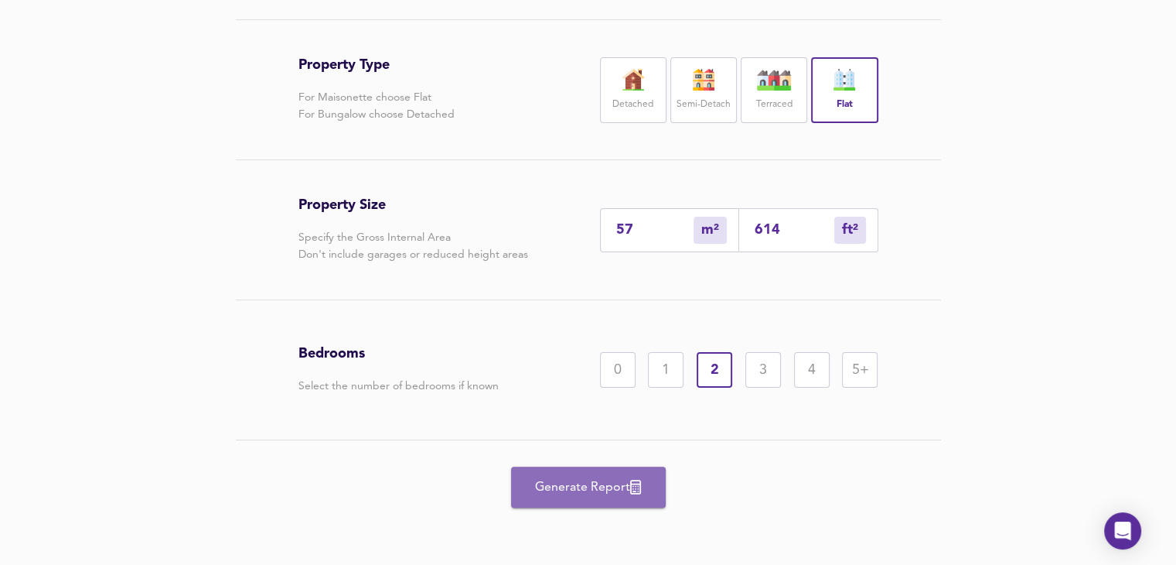
click at [582, 490] on span "Generate Report" at bounding box center [589, 487] width 124 height 22
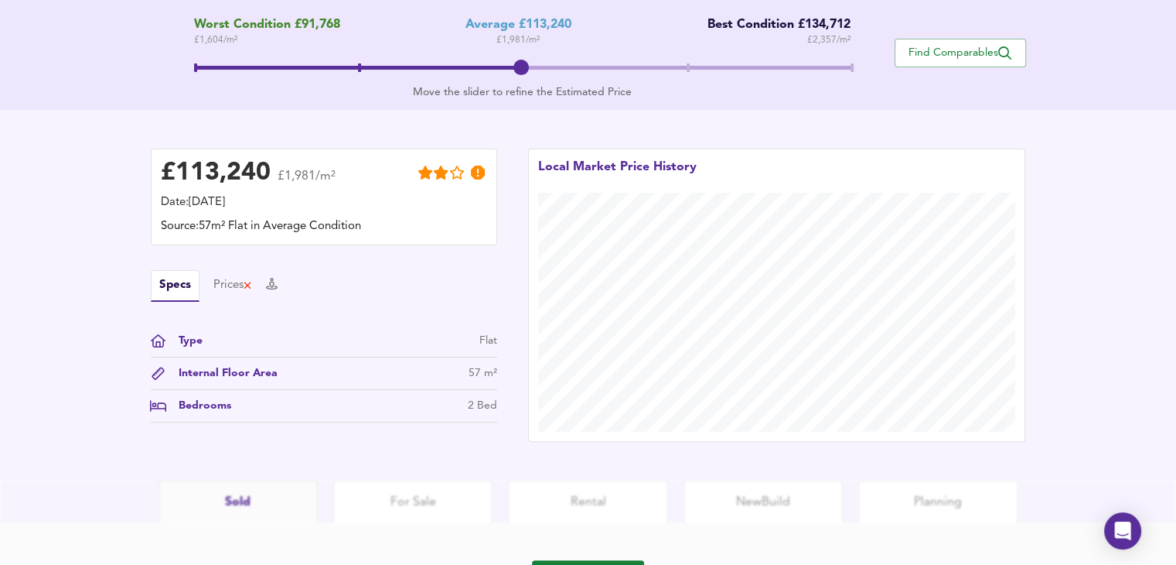
scroll to position [365, 0]
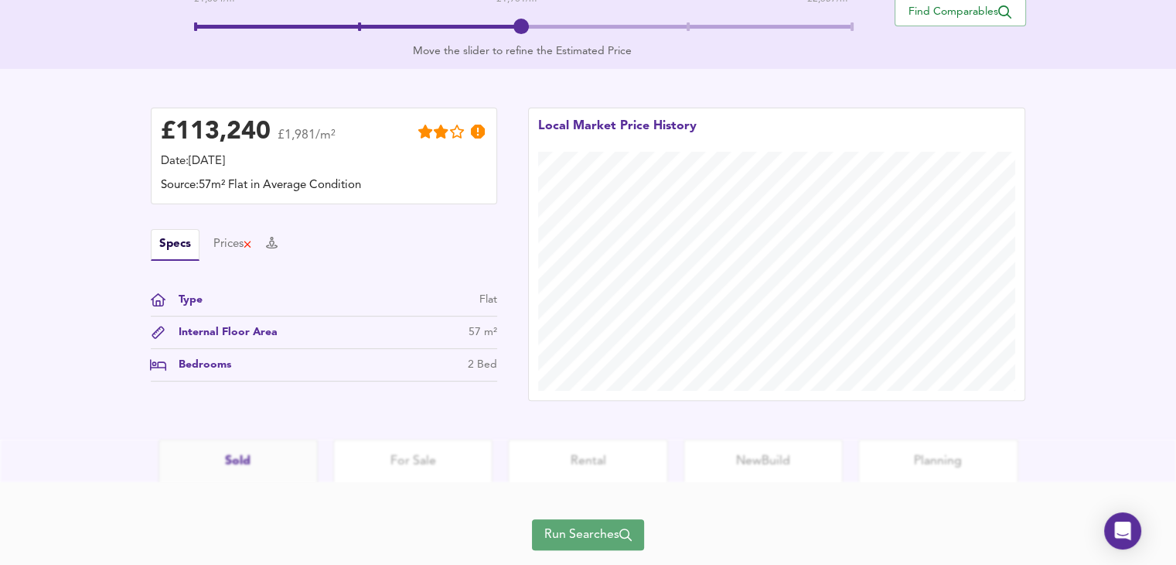
click at [577, 534] on span "Run Searches" at bounding box center [587, 535] width 87 height 22
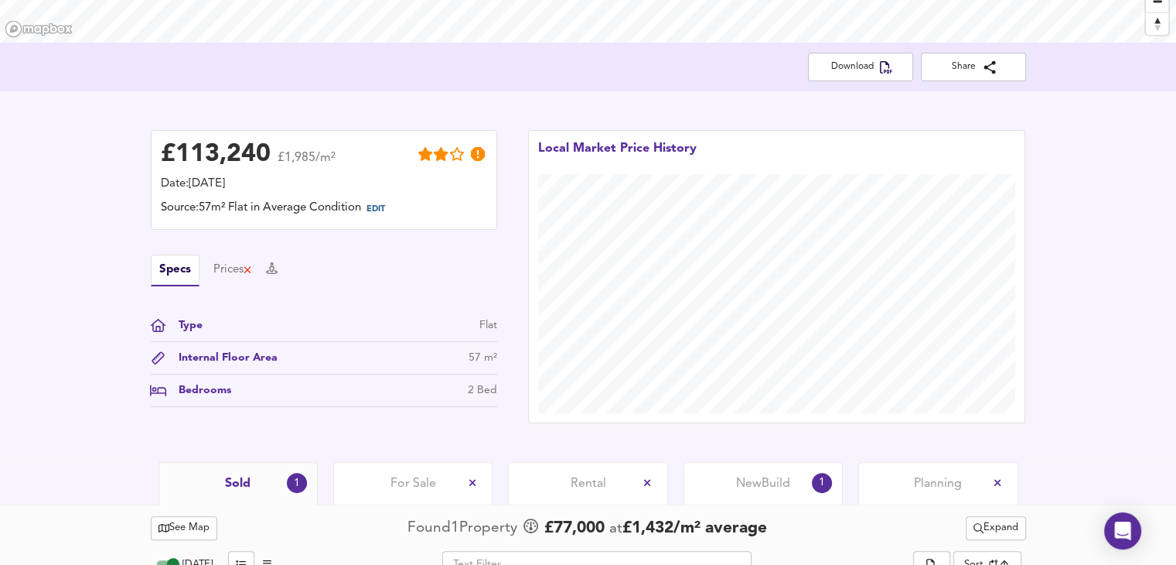
scroll to position [415, 0]
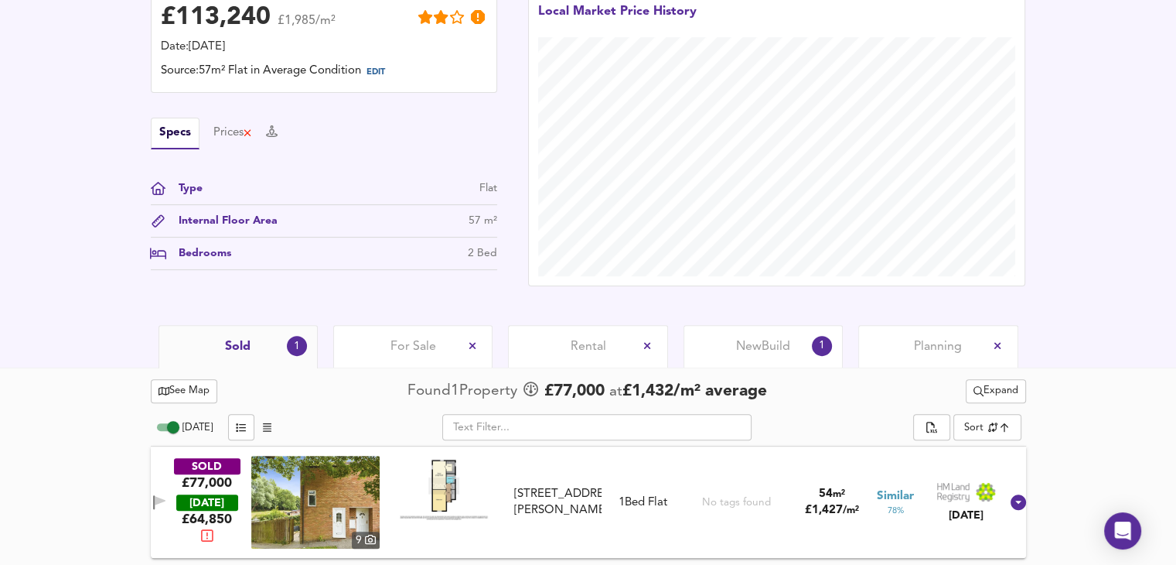
click at [442, 488] on img at bounding box center [444, 488] width 93 height 65
click at [1080, 302] on div "£ 113,240 £1,985/m² Date: 17 August 2025 Source: 57m² Flat in Average Condition…" at bounding box center [588, 139] width 1176 height 370
click at [1091, 183] on div "£ 113,240 £1,985/m² Date: 17 August 2025 Source: 57m² Flat in Average Condition…" at bounding box center [588, 139] width 1176 height 370
click at [1049, 397] on div "See Map Found 1 Propert y £ 77,000 at £ 1,432 / m² average Expand Today ​ Sort …" at bounding box center [588, 466] width 1176 height 198
click at [983, 391] on span "Expand" at bounding box center [996, 391] width 45 height 18
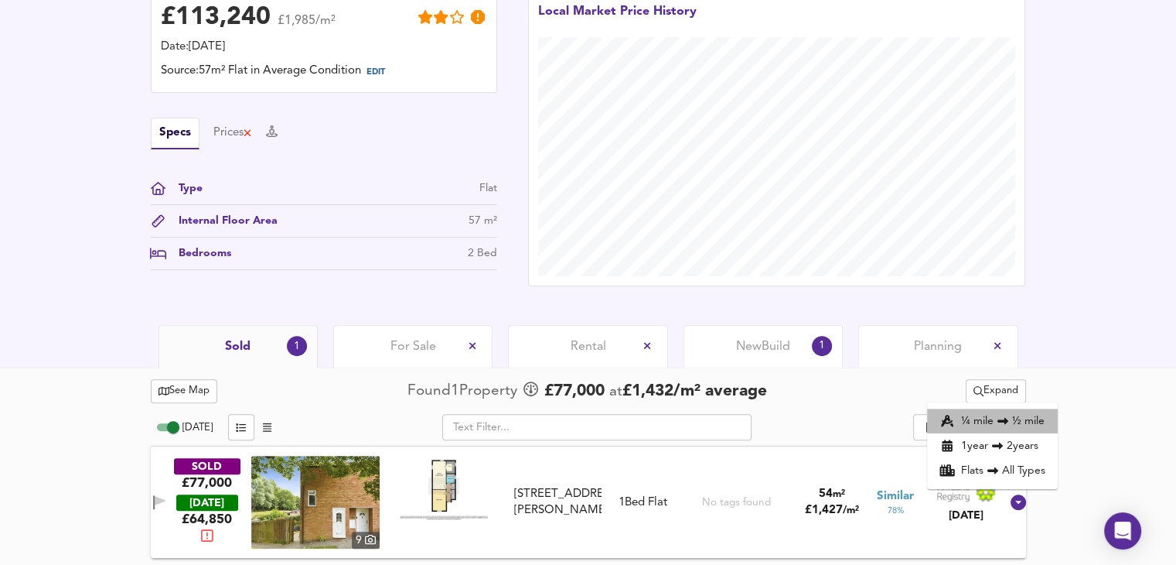
click at [988, 425] on li "¼ mile ½ mile" at bounding box center [992, 420] width 131 height 25
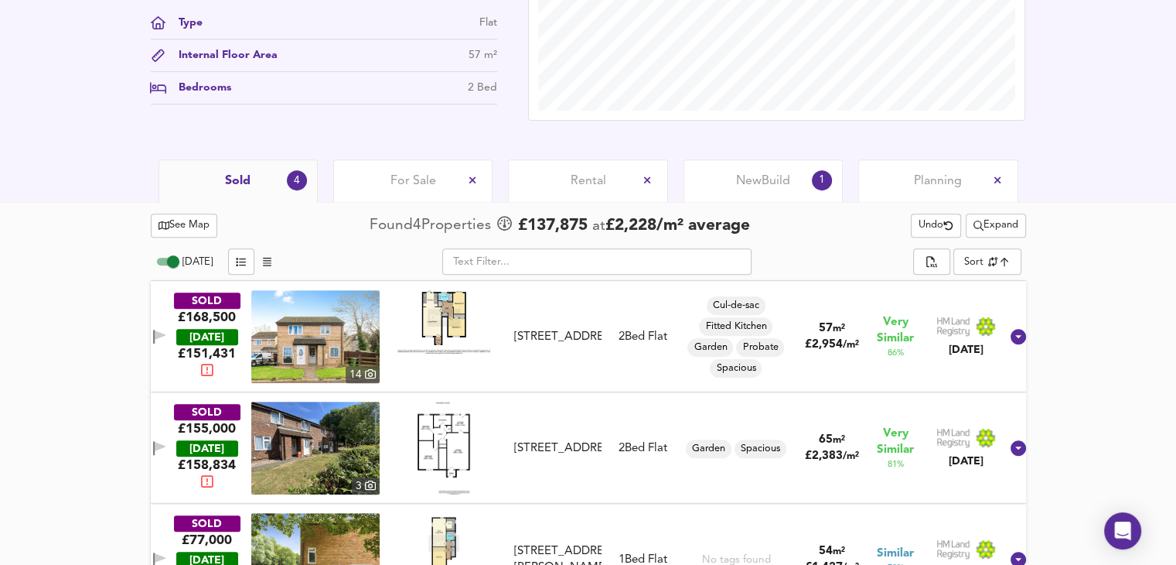
scroll to position [677, 0]
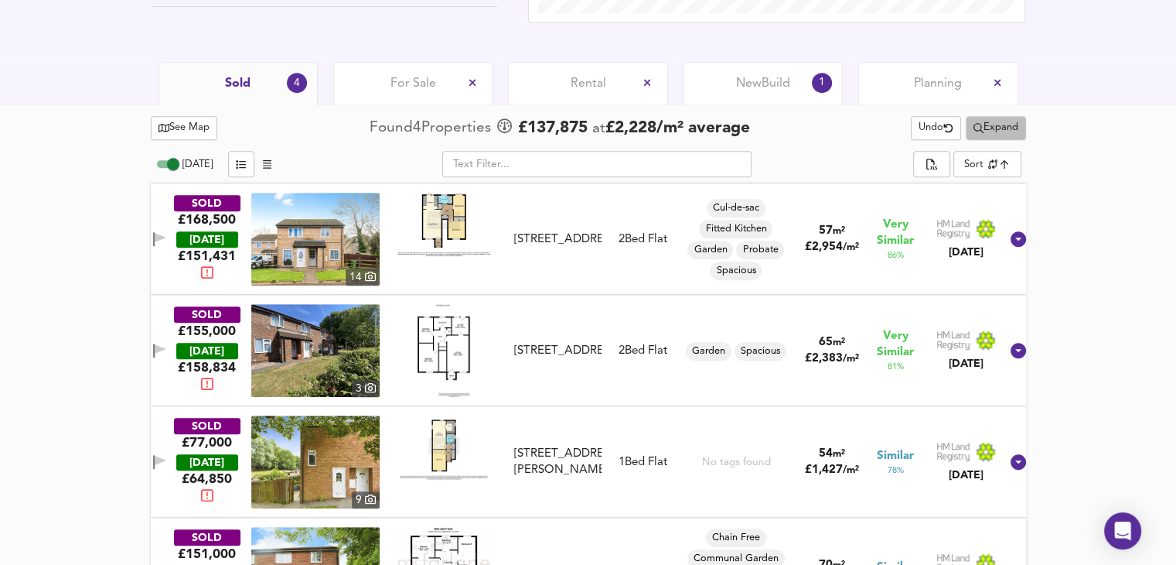
click at [991, 130] on span "Expand" at bounding box center [996, 128] width 45 height 18
click at [1083, 149] on div "See Map Found 4 Propert ies £ 137,875 at £ 2,228 / m² average Undo Expand ½ mil…" at bounding box center [588, 370] width 1176 height 532
click at [1010, 121] on span "Expand" at bounding box center [996, 128] width 45 height 18
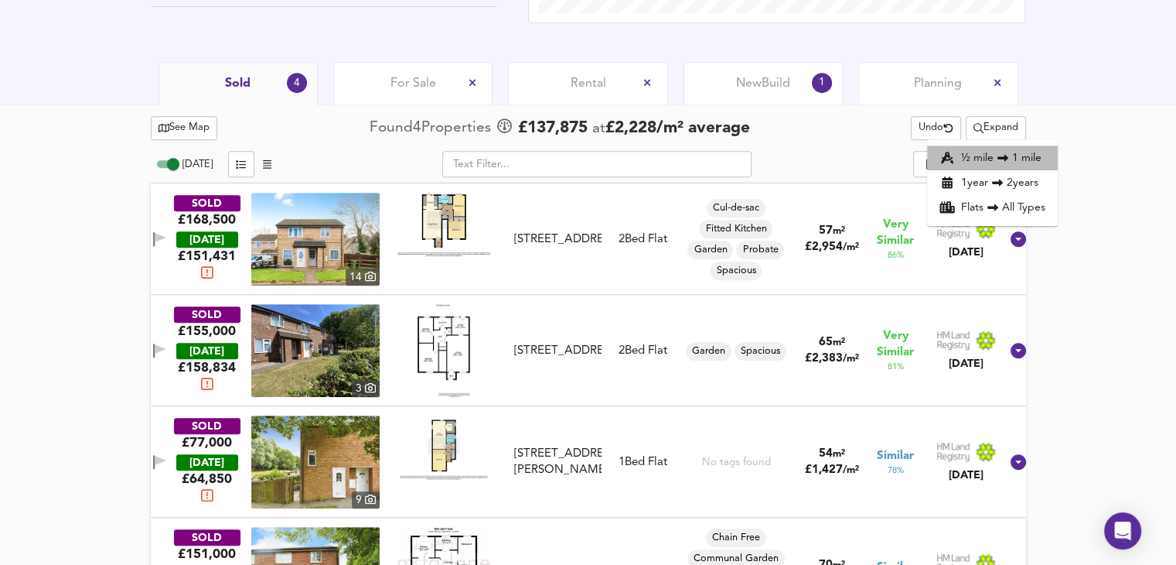
click at [1021, 155] on li "½ mile 1 mile" at bounding box center [992, 157] width 131 height 25
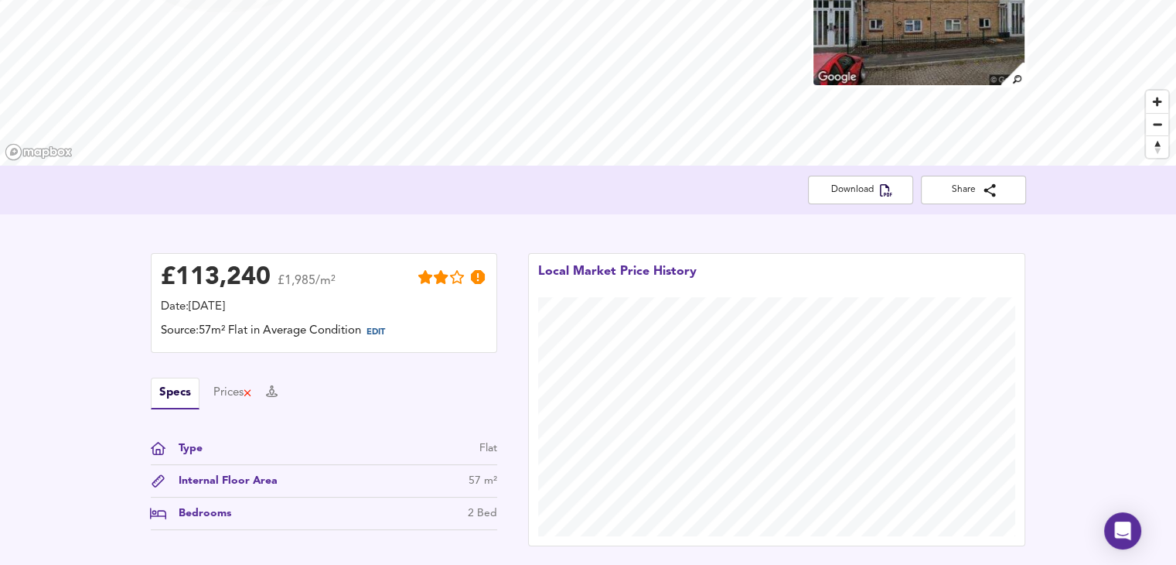
scroll to position [0, 0]
